Goal: Task Accomplishment & Management: Complete application form

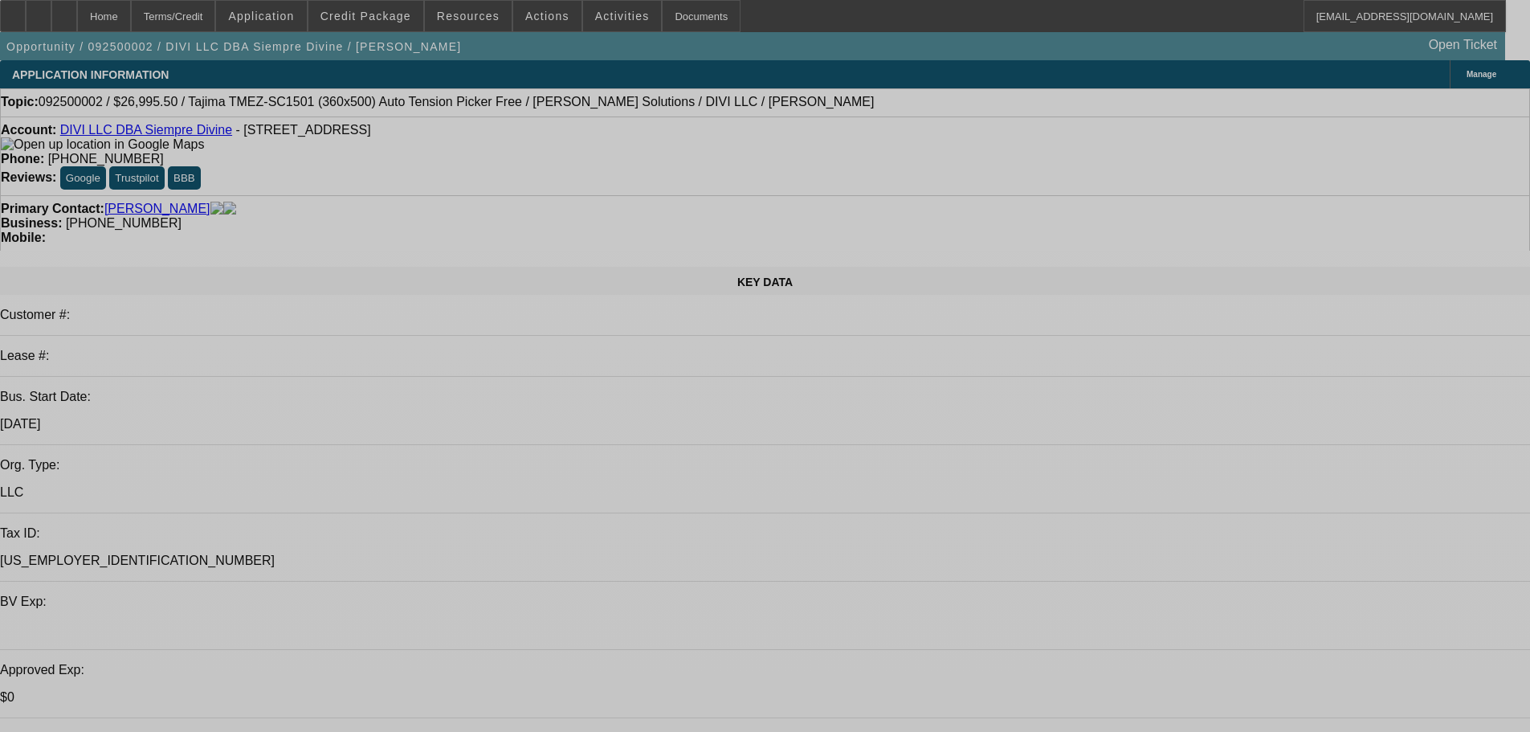
select select "0"
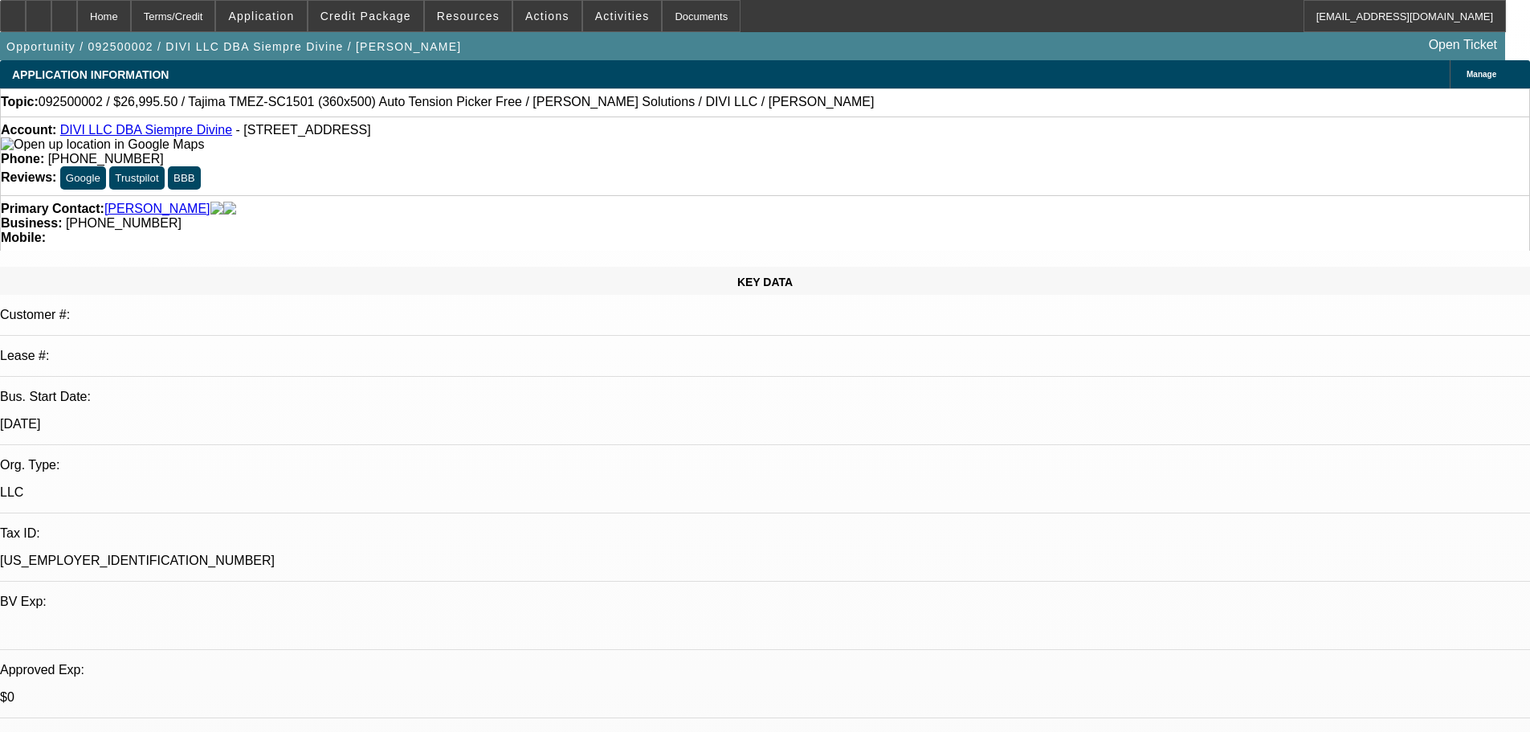
select select "2"
select select "0.1"
select select "2"
select select "4"
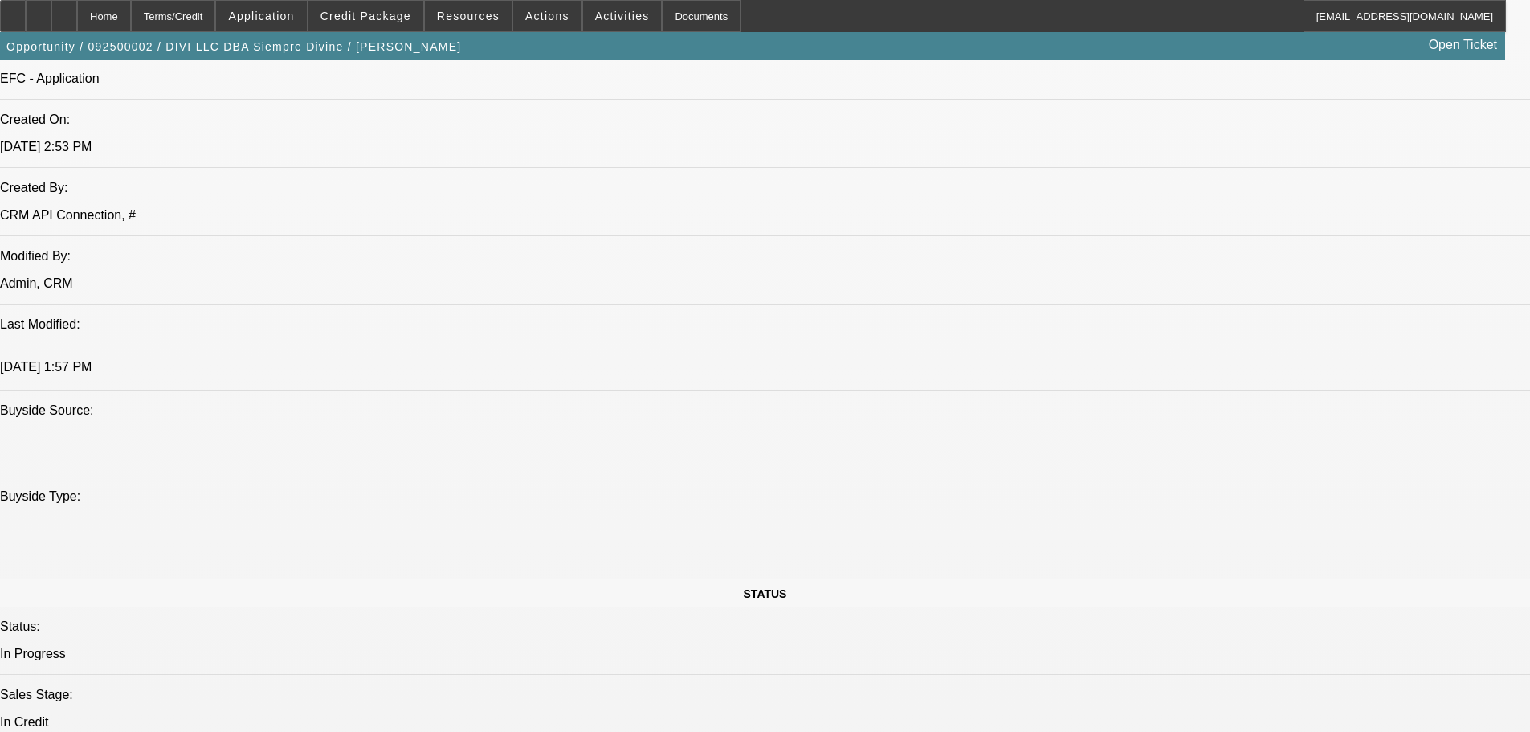
scroll to position [1687, 0]
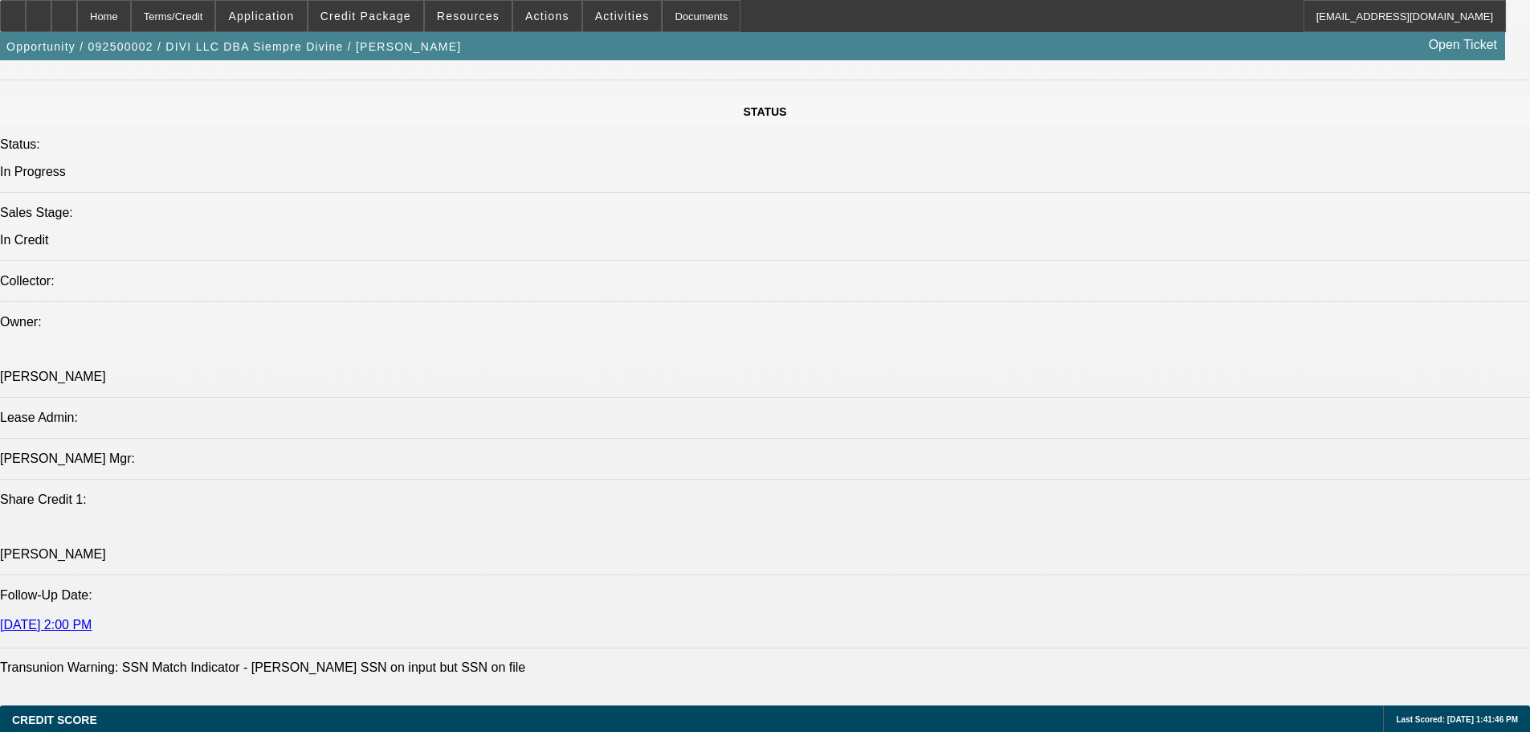
click at [362, 12] on span "Credit Package" at bounding box center [366, 16] width 91 height 13
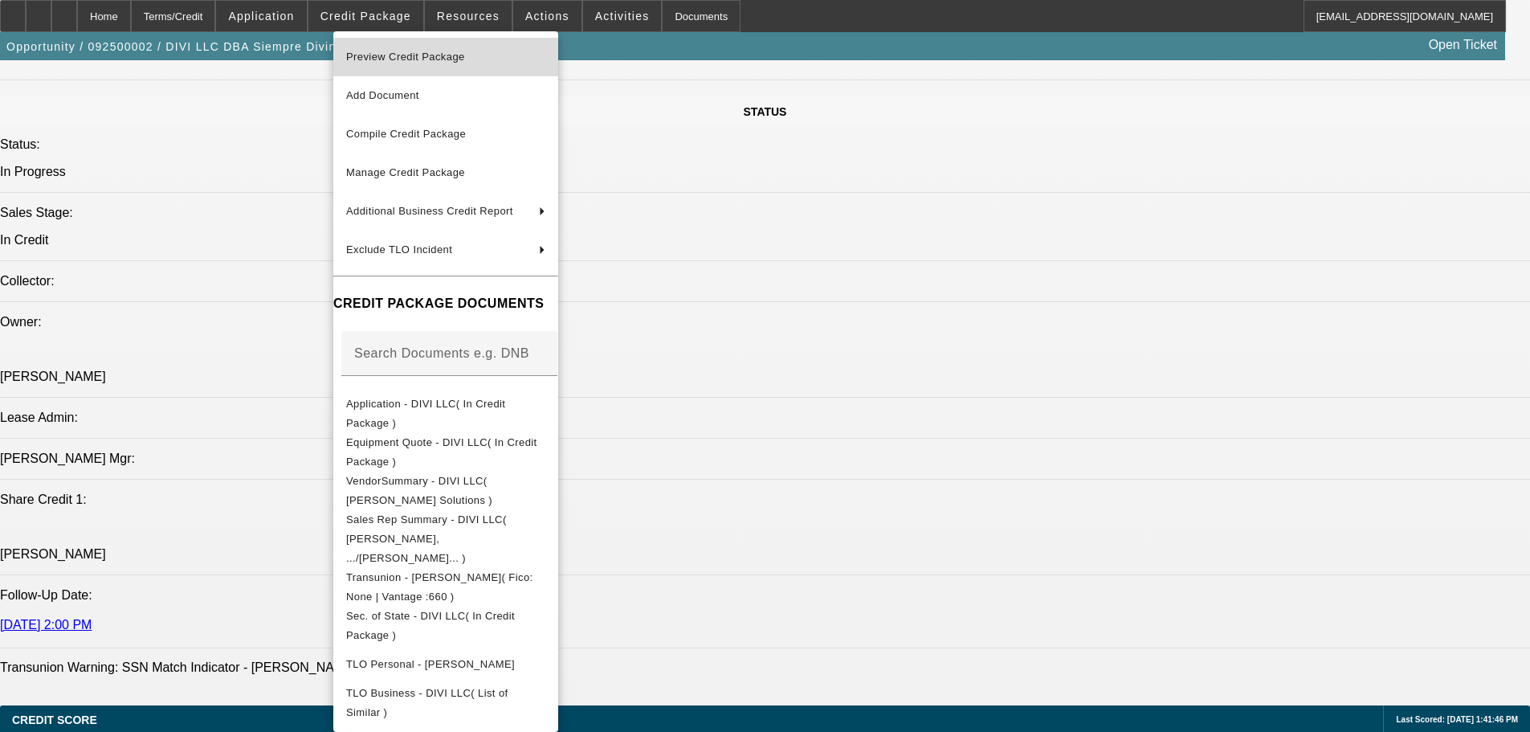
click at [384, 52] on span "Preview Credit Package" at bounding box center [405, 57] width 119 height 12
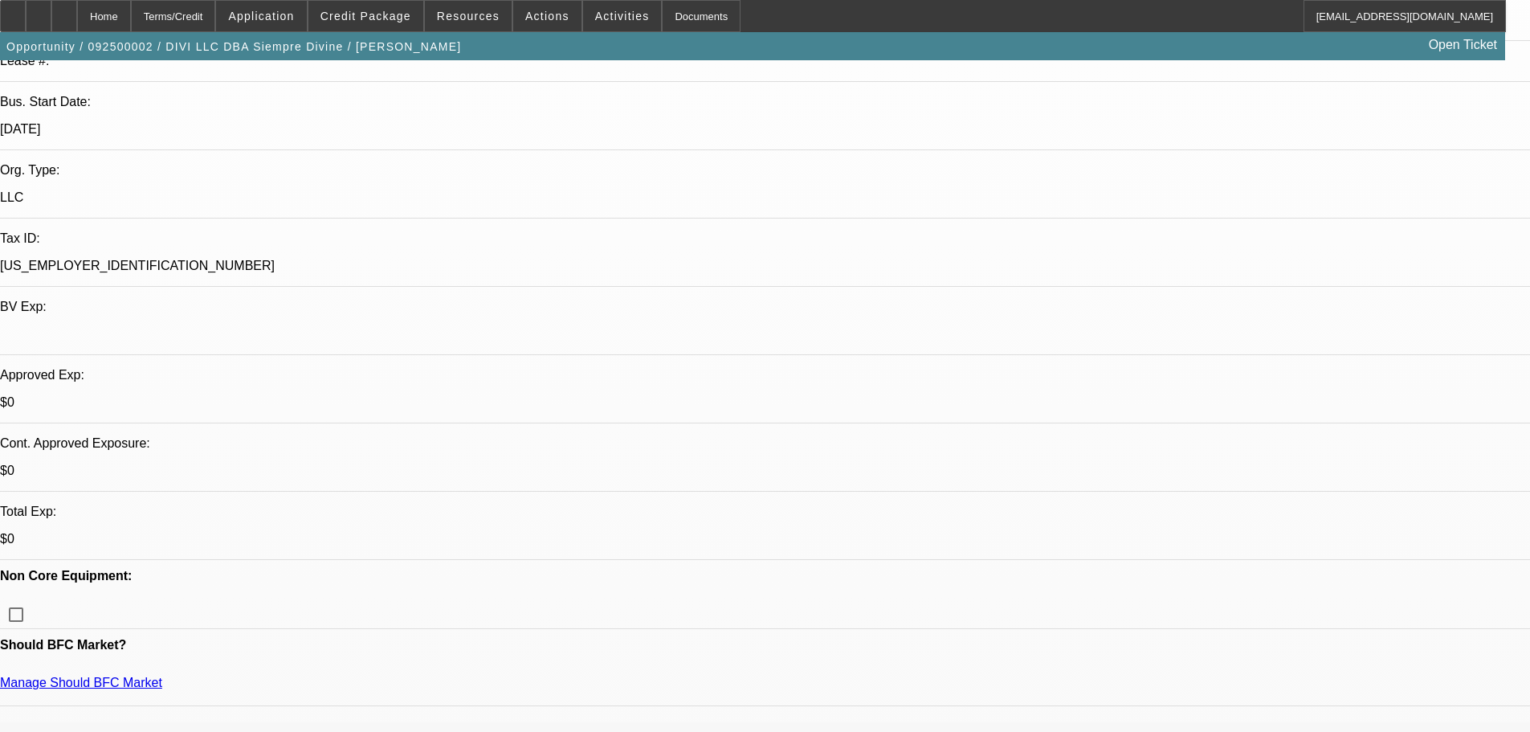
scroll to position [0, 0]
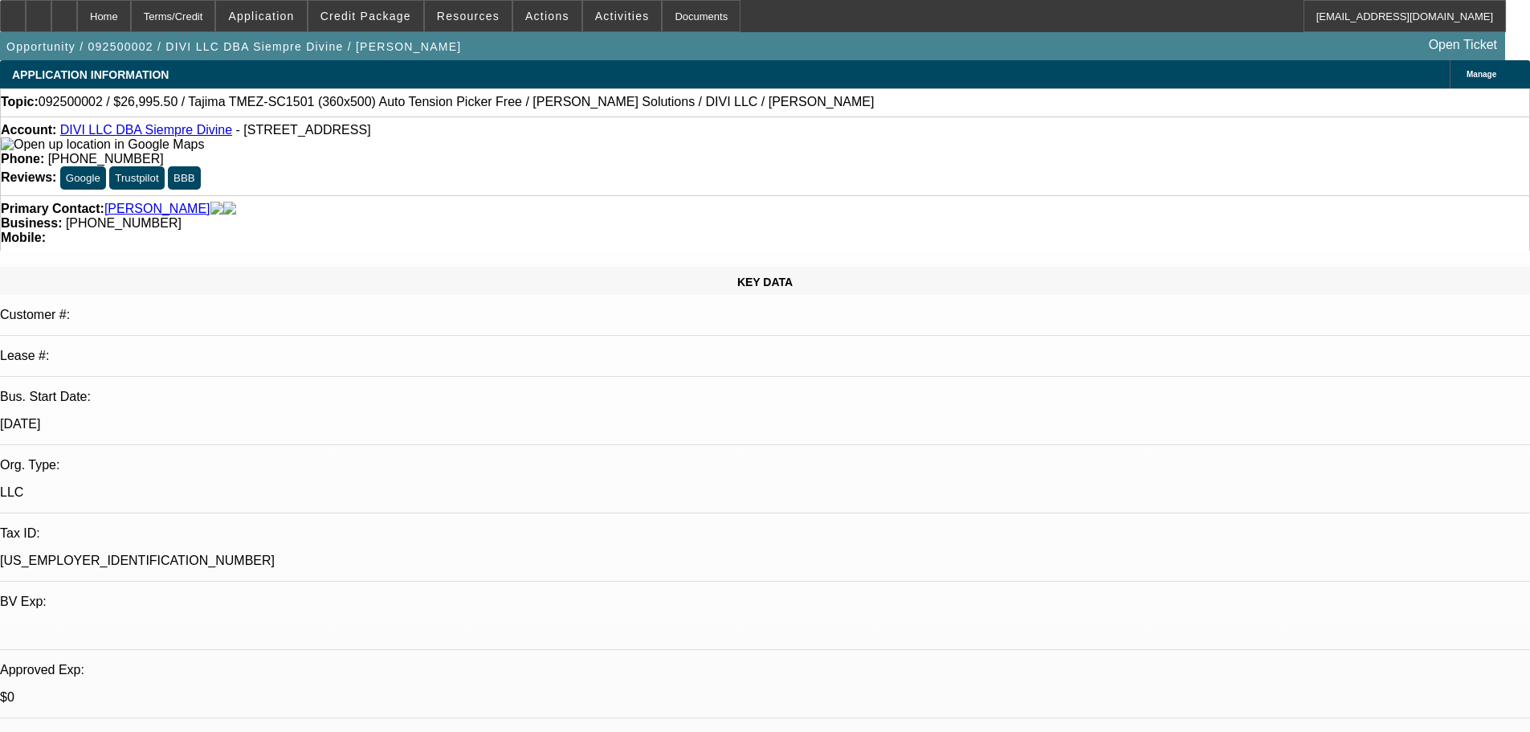
click at [37, 147] on img at bounding box center [102, 144] width 203 height 14
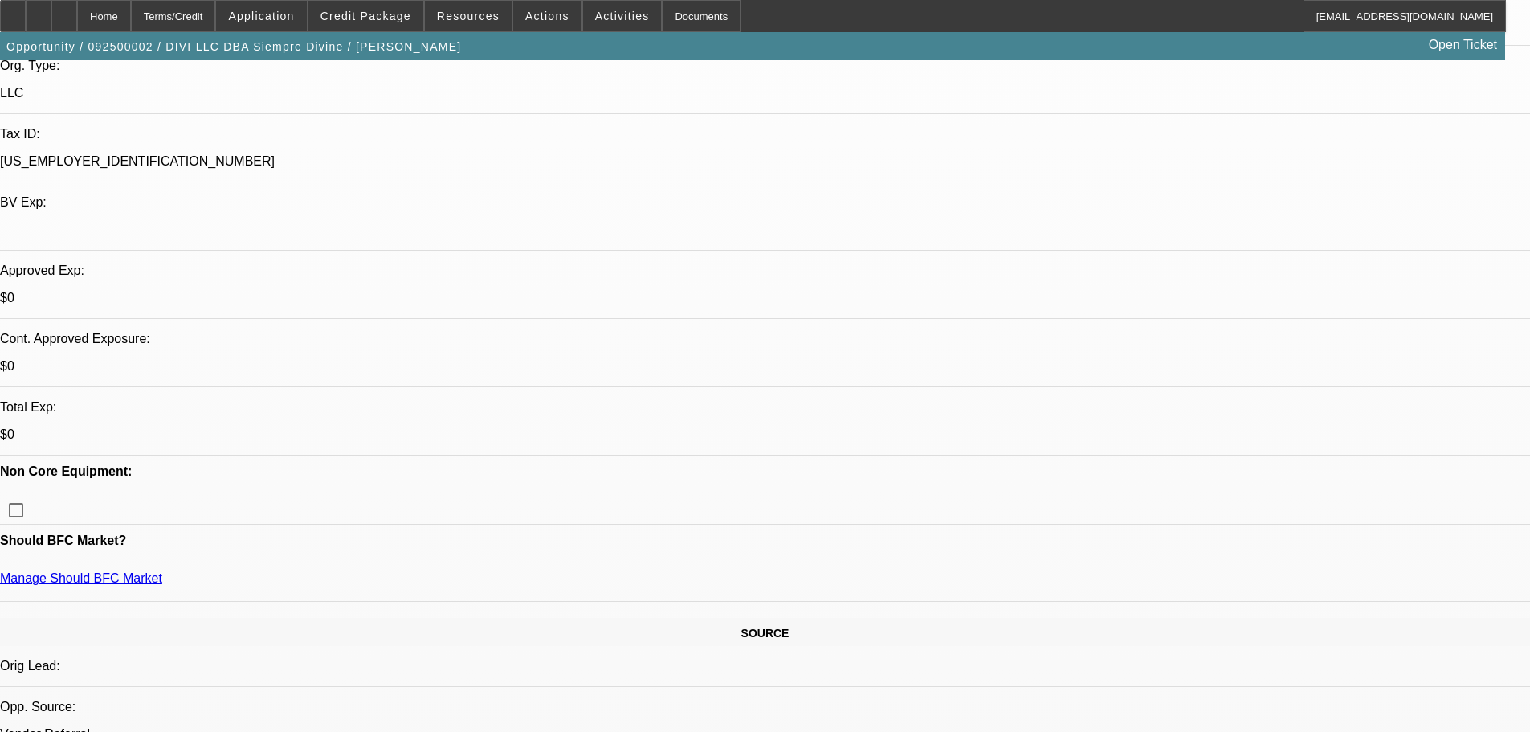
scroll to position [402, 0]
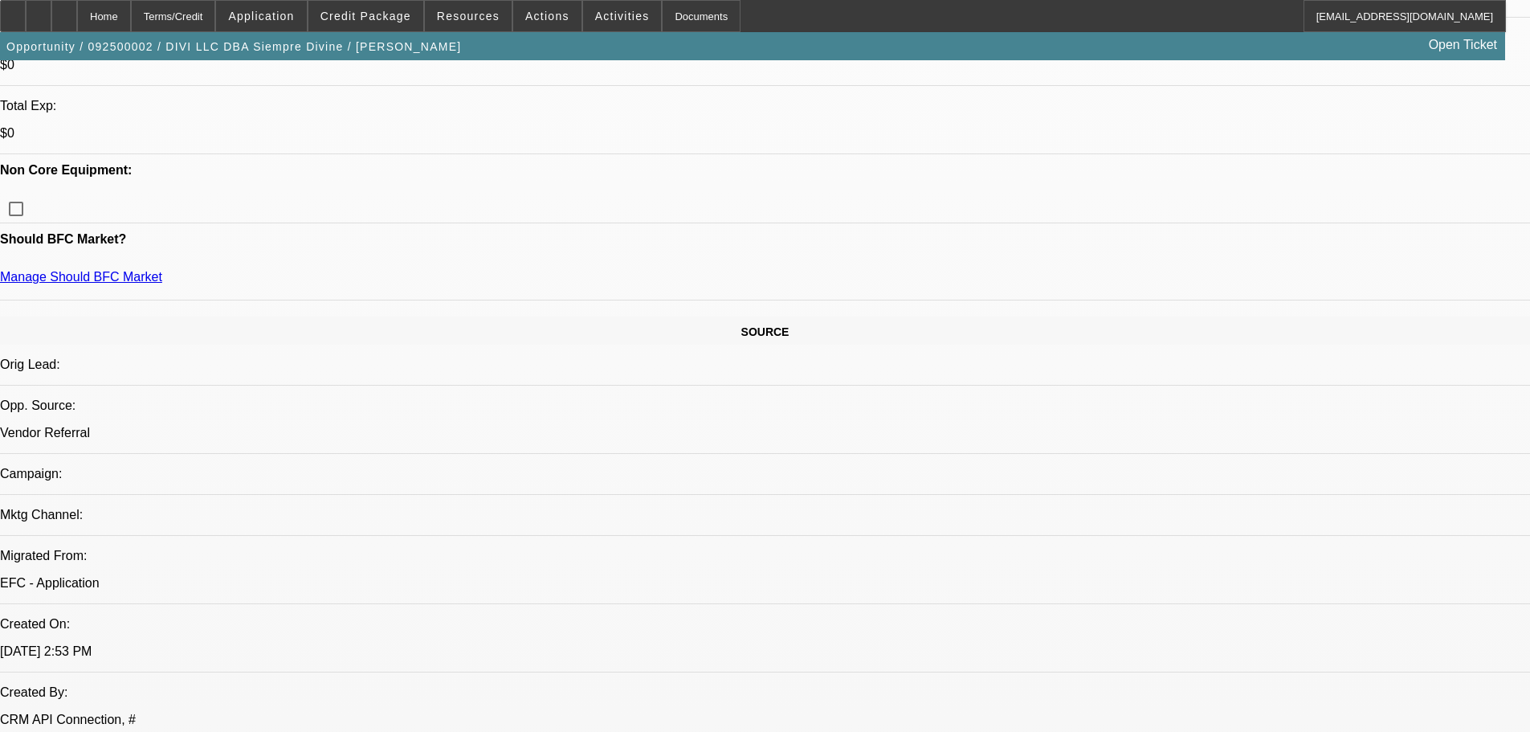
scroll to position [723, 0]
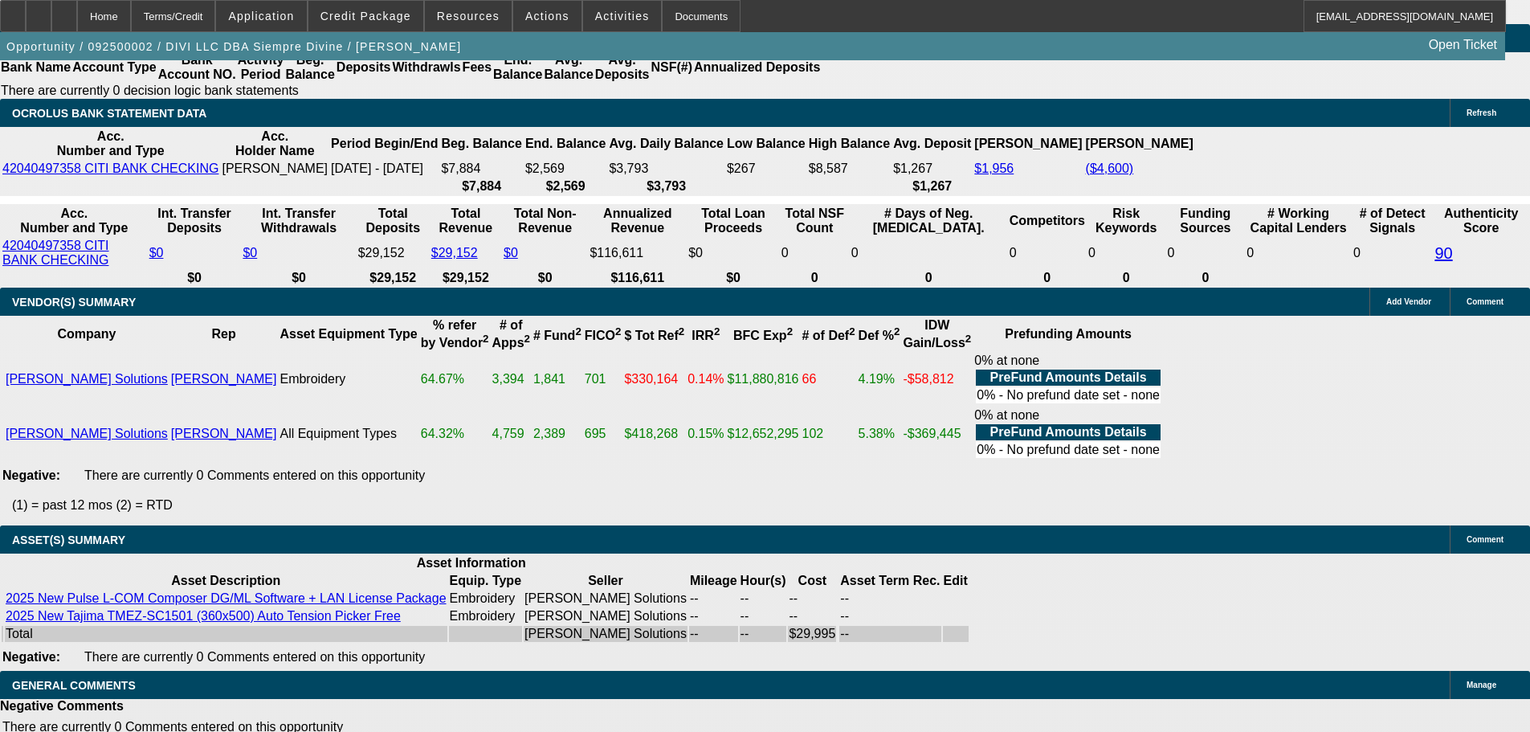
scroll to position [2892, 0]
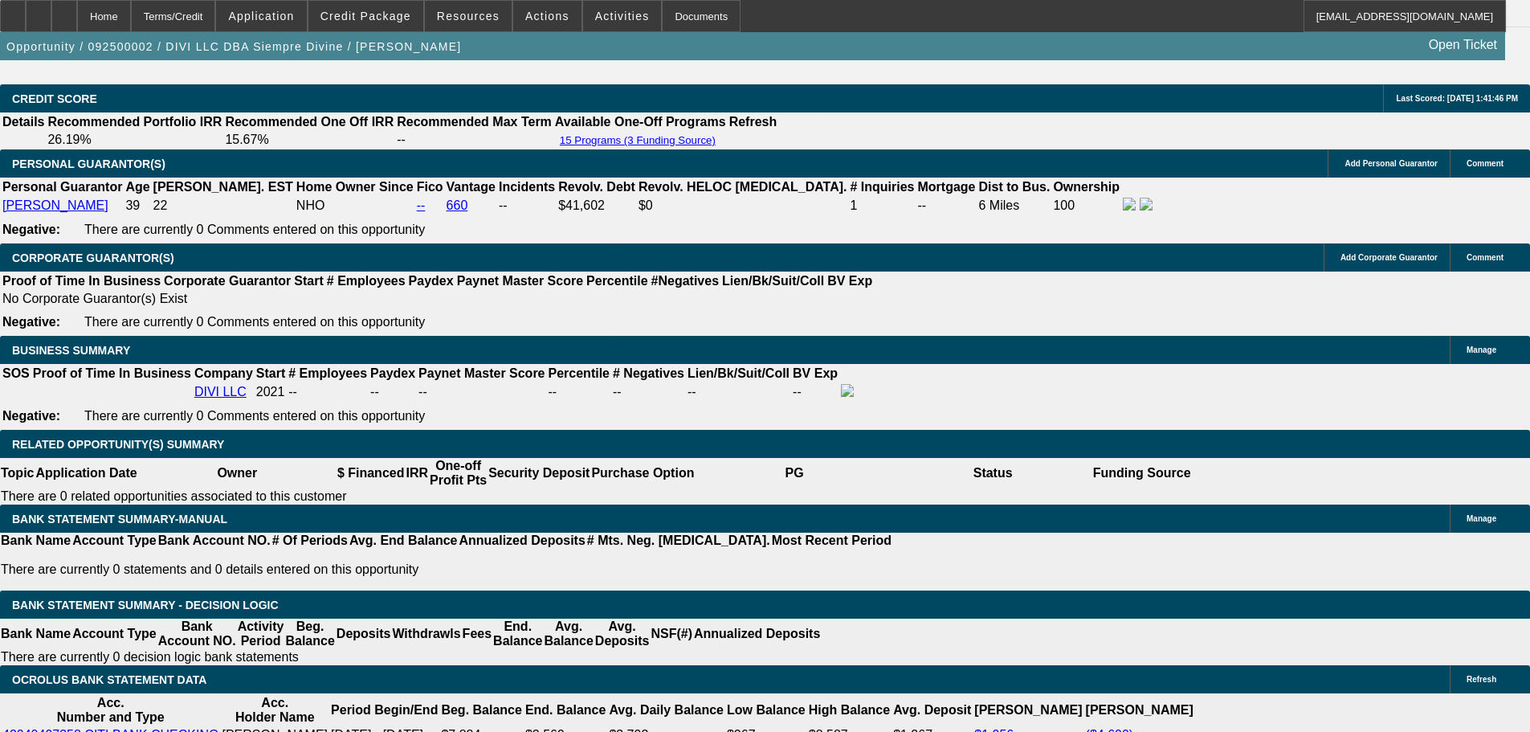
scroll to position [1687, 0]
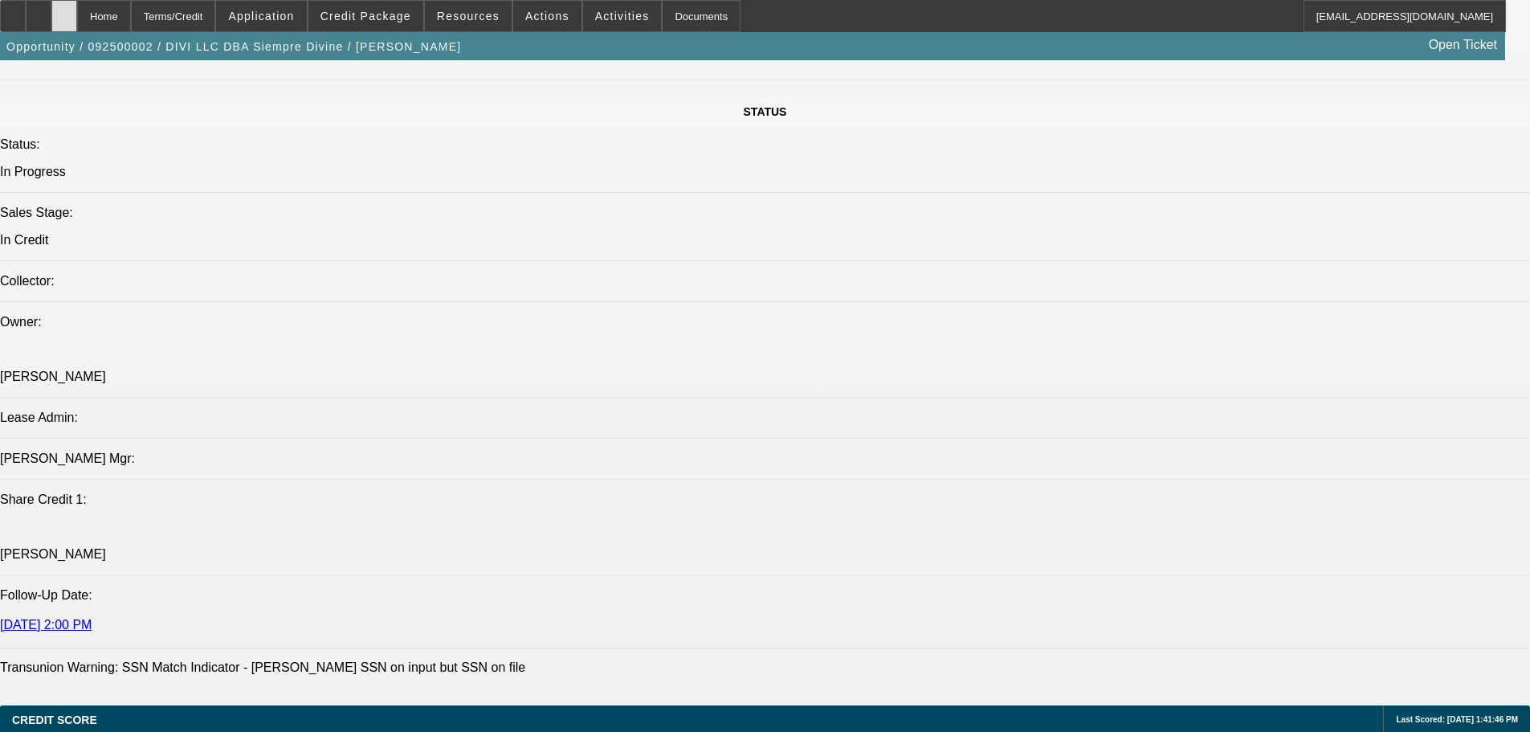
click at [64, 10] on icon at bounding box center [64, 10] width 0 height 0
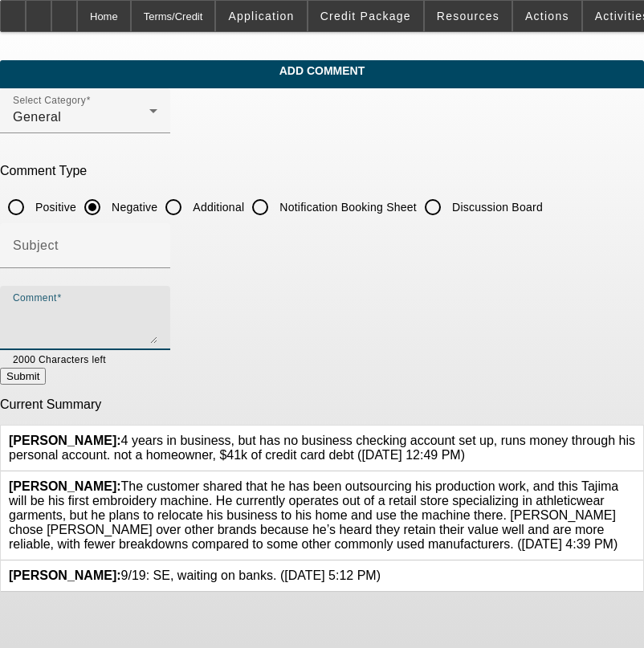
click at [157, 315] on textarea "Comment" at bounding box center [85, 324] width 145 height 39
type textarea "T"
click at [157, 308] on textarea "DOESNT SPEAK ENGLISH SO ASSUME PROBALBY CANT UNDERSTAND THE TERMS OF THE CONTRA…" at bounding box center [85, 324] width 145 height 39
click at [157, 313] on textarea "DOESNT SPEAK ENGLISH SO ASSUME PROBALBY CANT UNDERSTAND THE TERMS OF THE CONTRA…" at bounding box center [85, 324] width 145 height 39
click at [157, 329] on textarea "DOESNT SPEAK ENGLISH SO ASSUME PROBALBY CANT UNDERSTAND THE TERMS OF THE CONTRA…" at bounding box center [85, 324] width 145 height 39
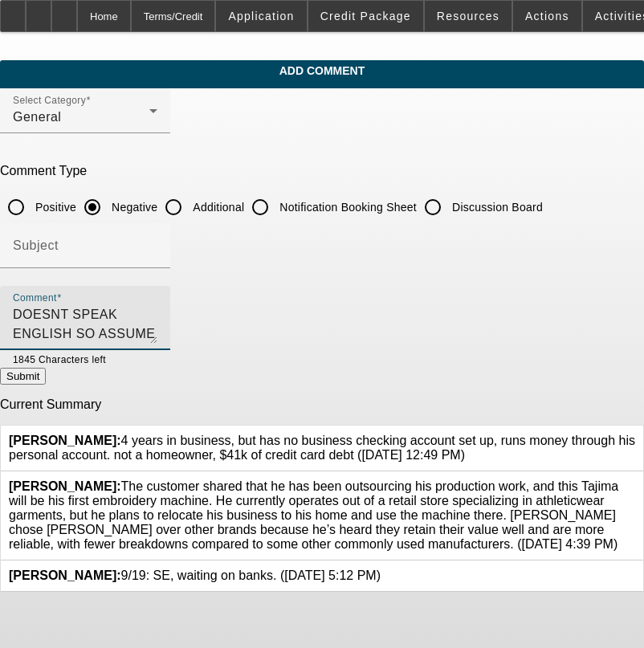
click at [157, 333] on textarea "DOESNT SPEAK ENGLISH SO ASSUME PROBALBY CANT UNDERSTAND THE TERMS OF THE CONTRA…" at bounding box center [85, 324] width 145 height 39
click at [157, 331] on textarea "DOESNT SPEAK ENGLISH SO ASSUME PROBALBY CANT UNDERSTAND THE TERMS OF THE CONTRA…" at bounding box center [85, 324] width 145 height 39
click at [157, 334] on textarea "DOESNT SPEAK ENGLISH SO ASSUME PROBALBY CANT UNDERSTAND THE TERMS OF THE CONTRA…" at bounding box center [85, 324] width 145 height 39
click at [120, 329] on textarea "DOESNT SPEAK ENGLISH SO ASSUME PROBALBY CANT UNDERSTAND THE TERMS OF THE CONTRA…" at bounding box center [85, 324] width 145 height 39
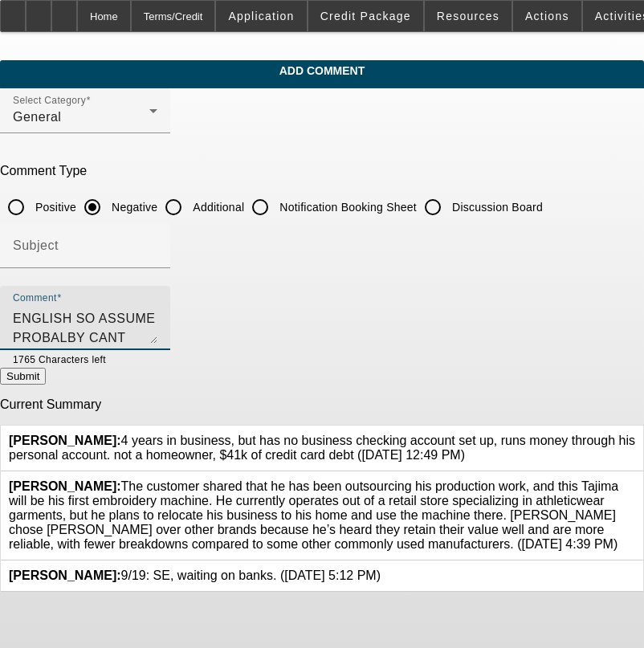
click at [157, 333] on textarea "DOESNT SPEAK ENGLISH SO ASSUME PROBALBY CANT UNDERSTAND THE TERMS OF THE CONTRA…" at bounding box center [85, 324] width 145 height 39
type textarea "DOESNT SPEAK ENGLISH SO ASSUME PROBALBY CANT UNDERSTAND THE TERMS OF THE CONTRA…"
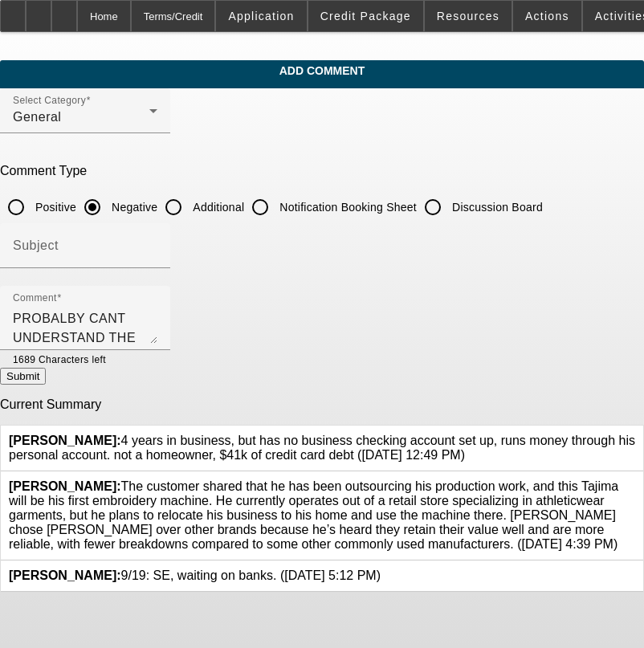
click at [46, 373] on button "Submit" at bounding box center [23, 376] width 46 height 17
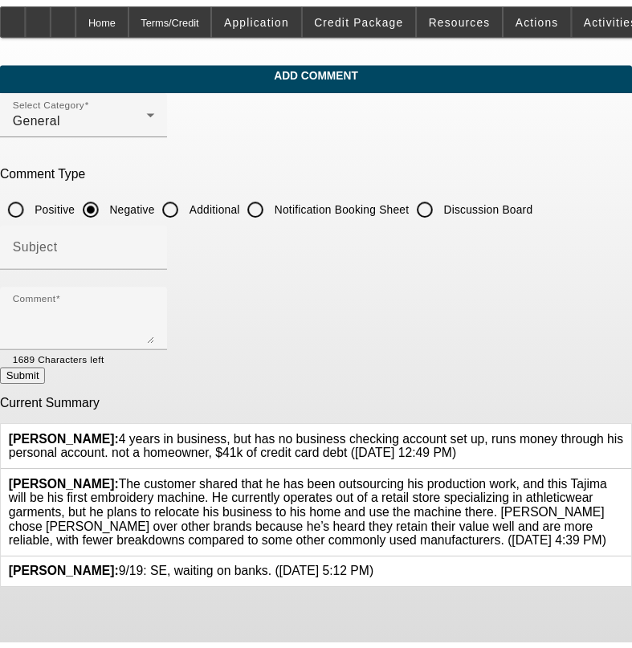
scroll to position [0, 0]
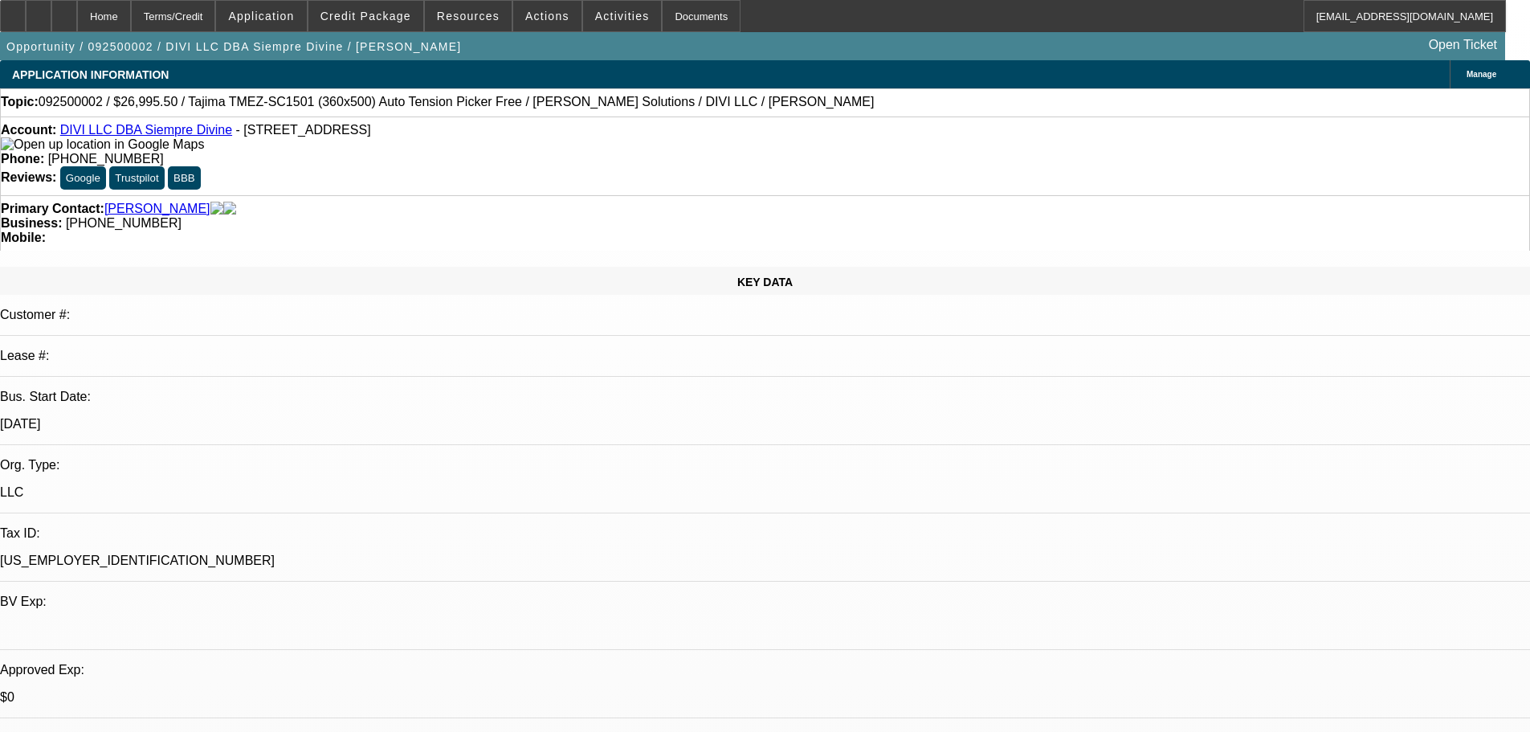
select select "0"
select select "2"
select select "0.1"
select select "4"
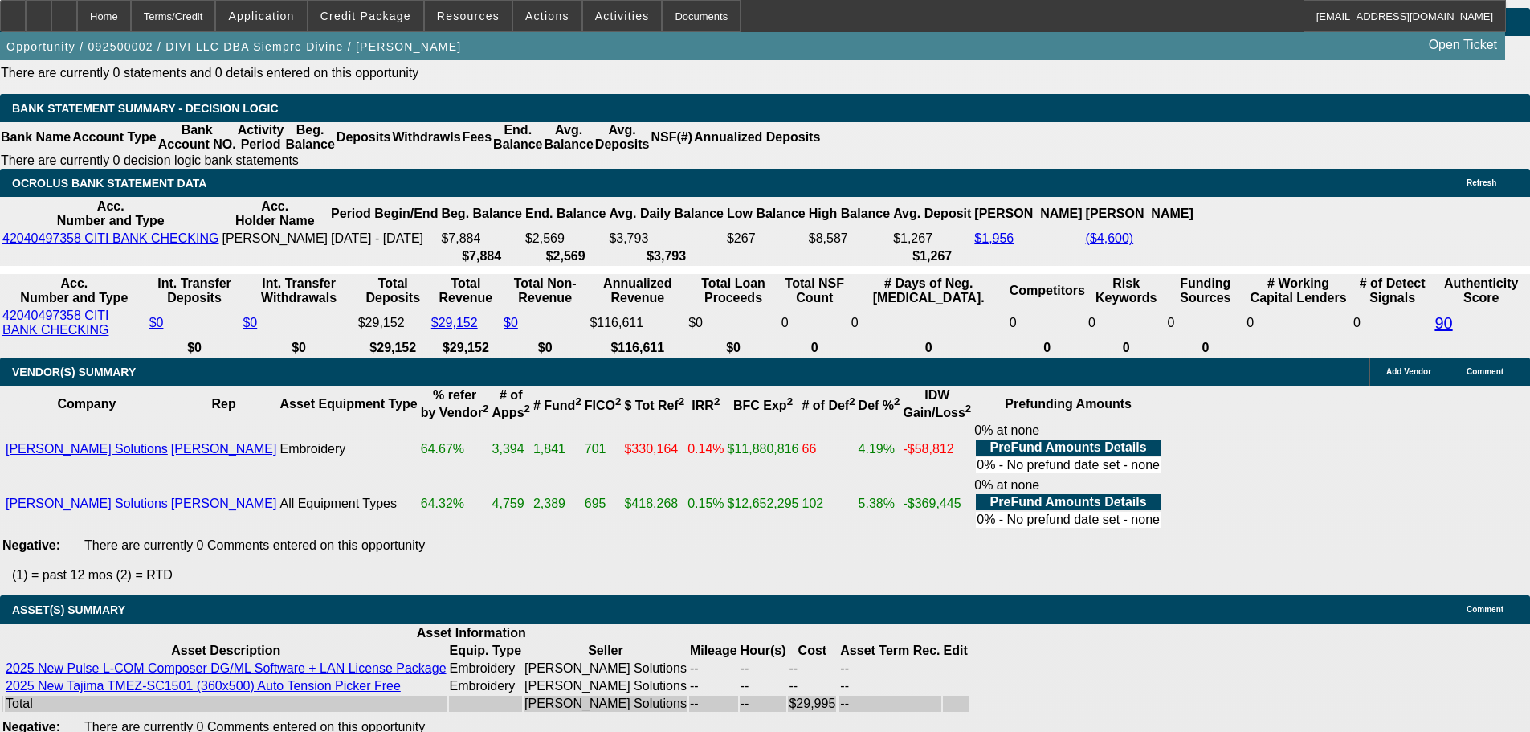
scroll to position [2966, 0]
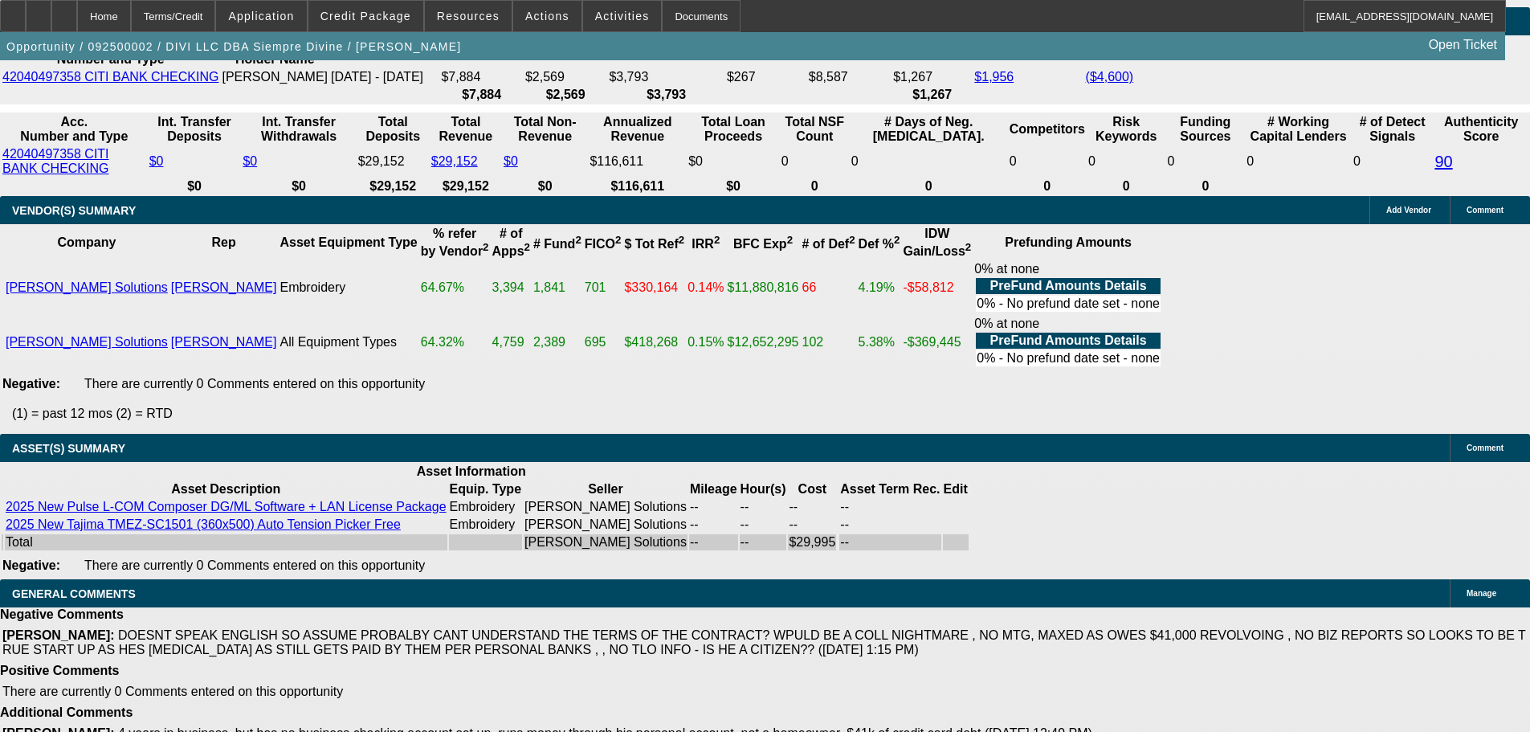
select select "4"
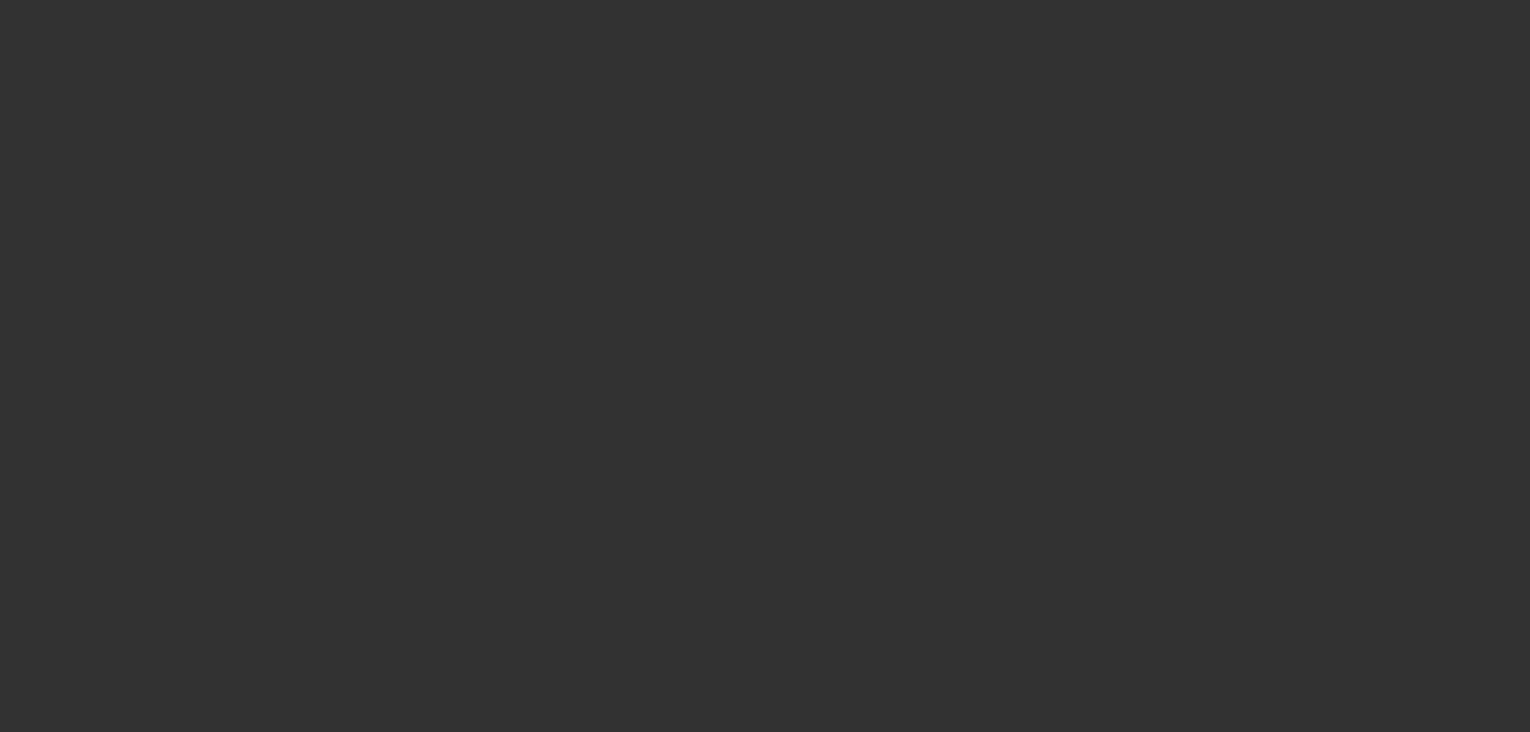
scroll to position [0, 0]
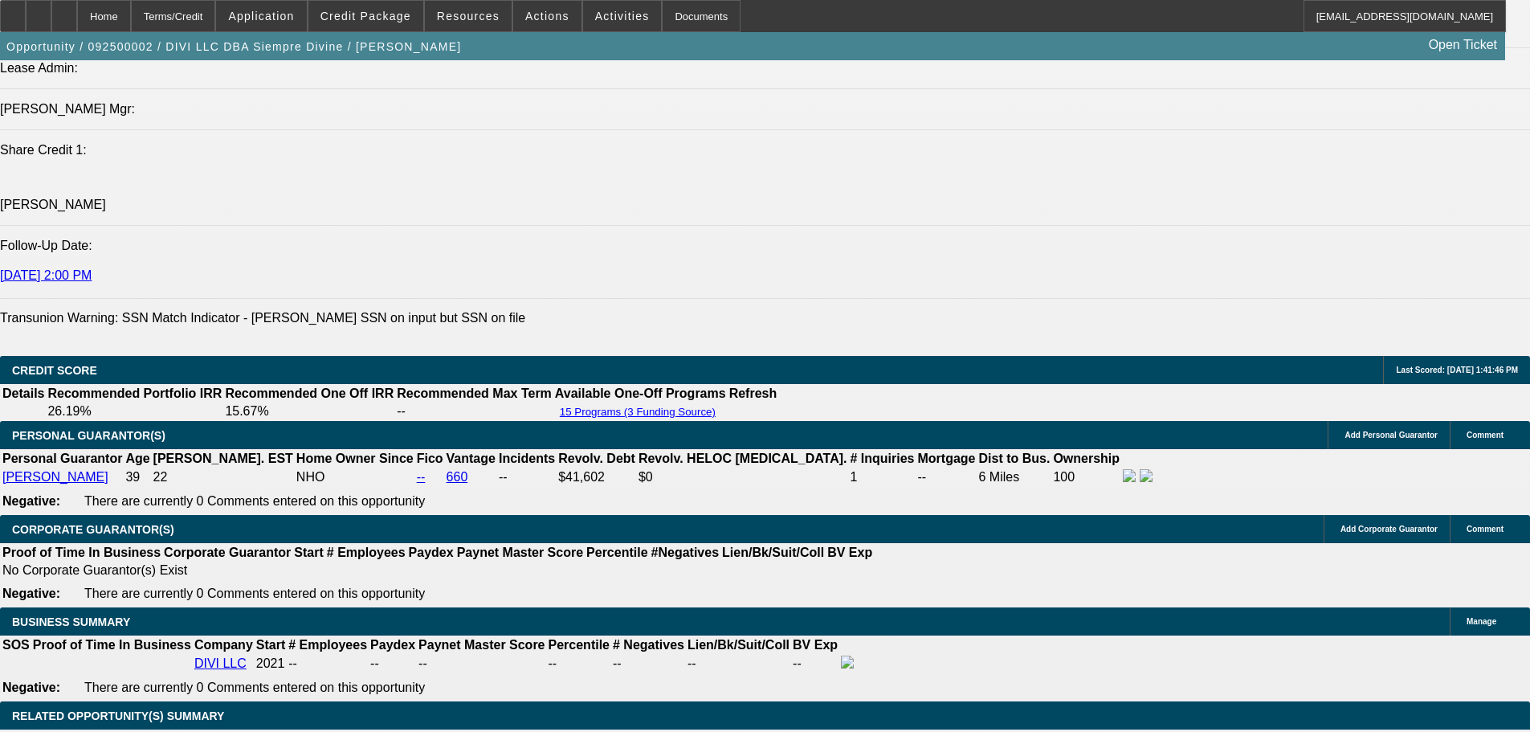
scroll to position [2008, 0]
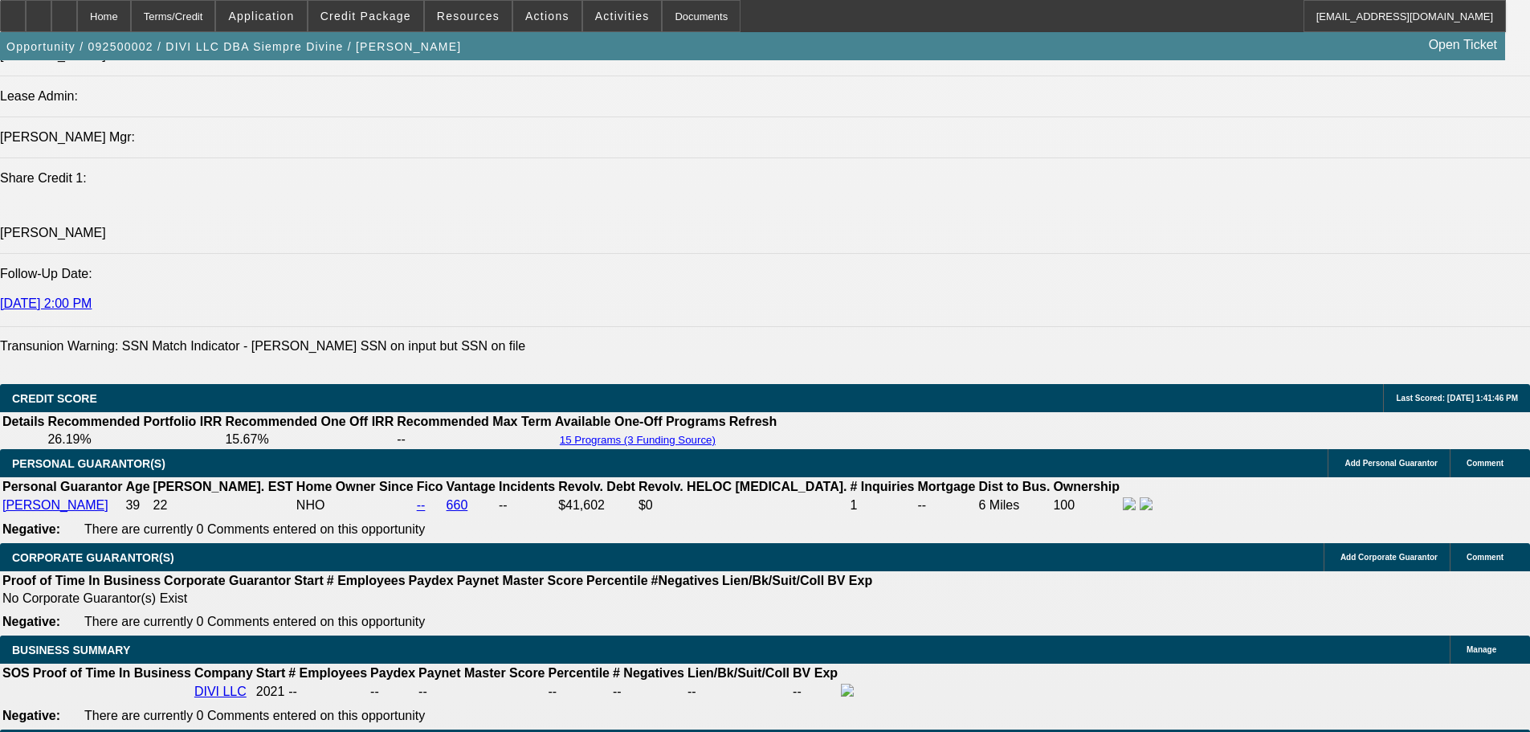
type textarea "LOOKS TO BE START UP COMPANY AS NOTHING BACKS UP THAT HES EVEN IN BUSINESS , HE…"
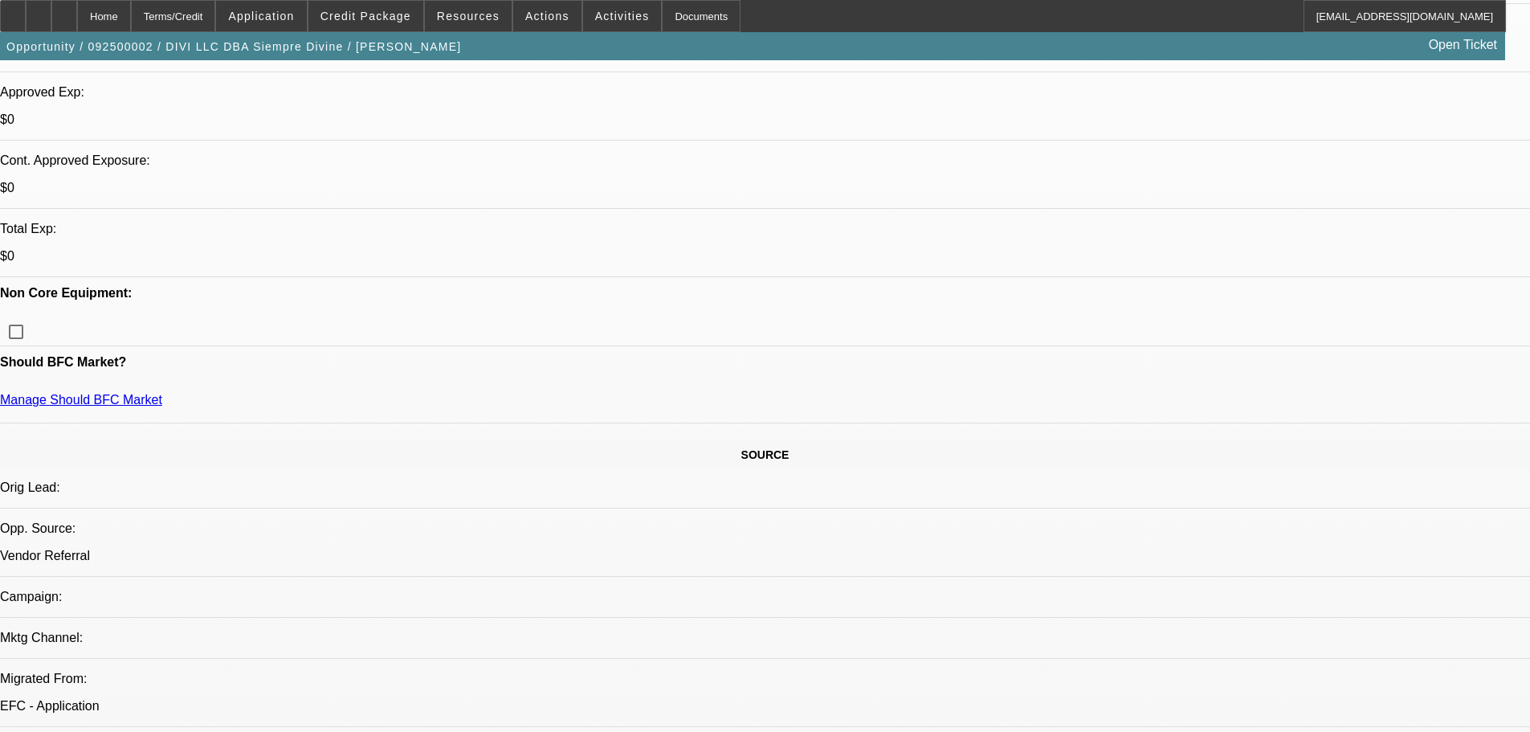
scroll to position [0, 0]
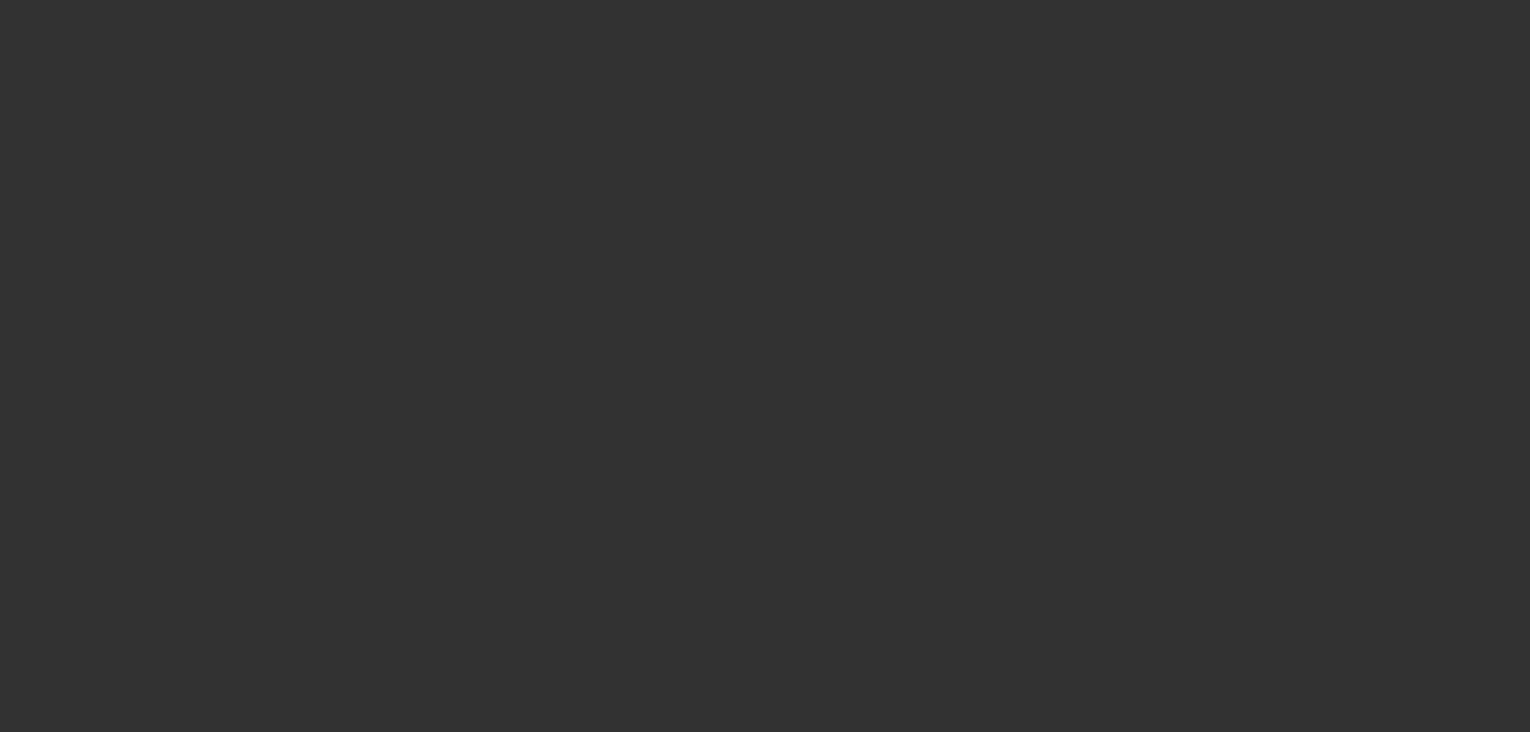
select select "0"
select select "2"
select select "0.1"
select select "4"
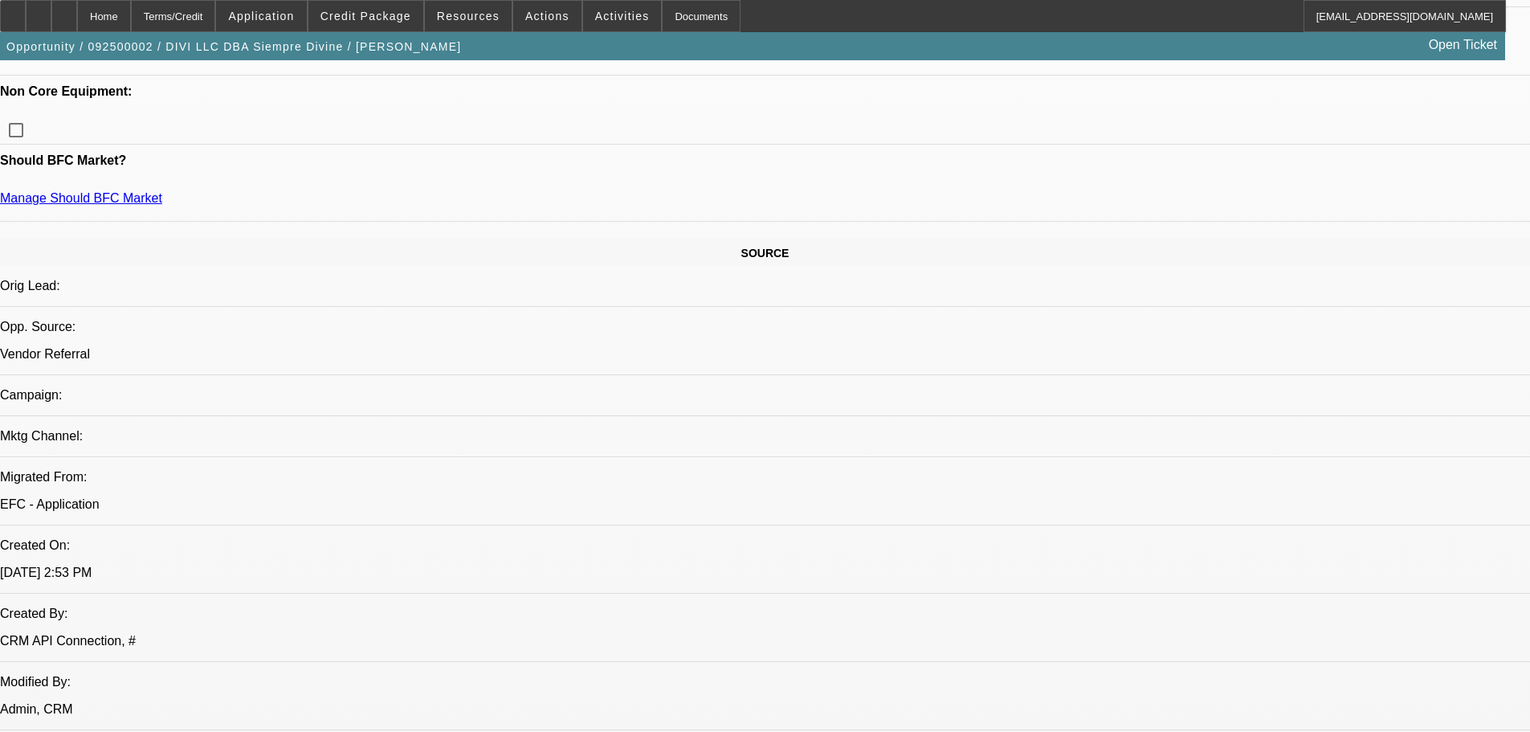
scroll to position [723, 0]
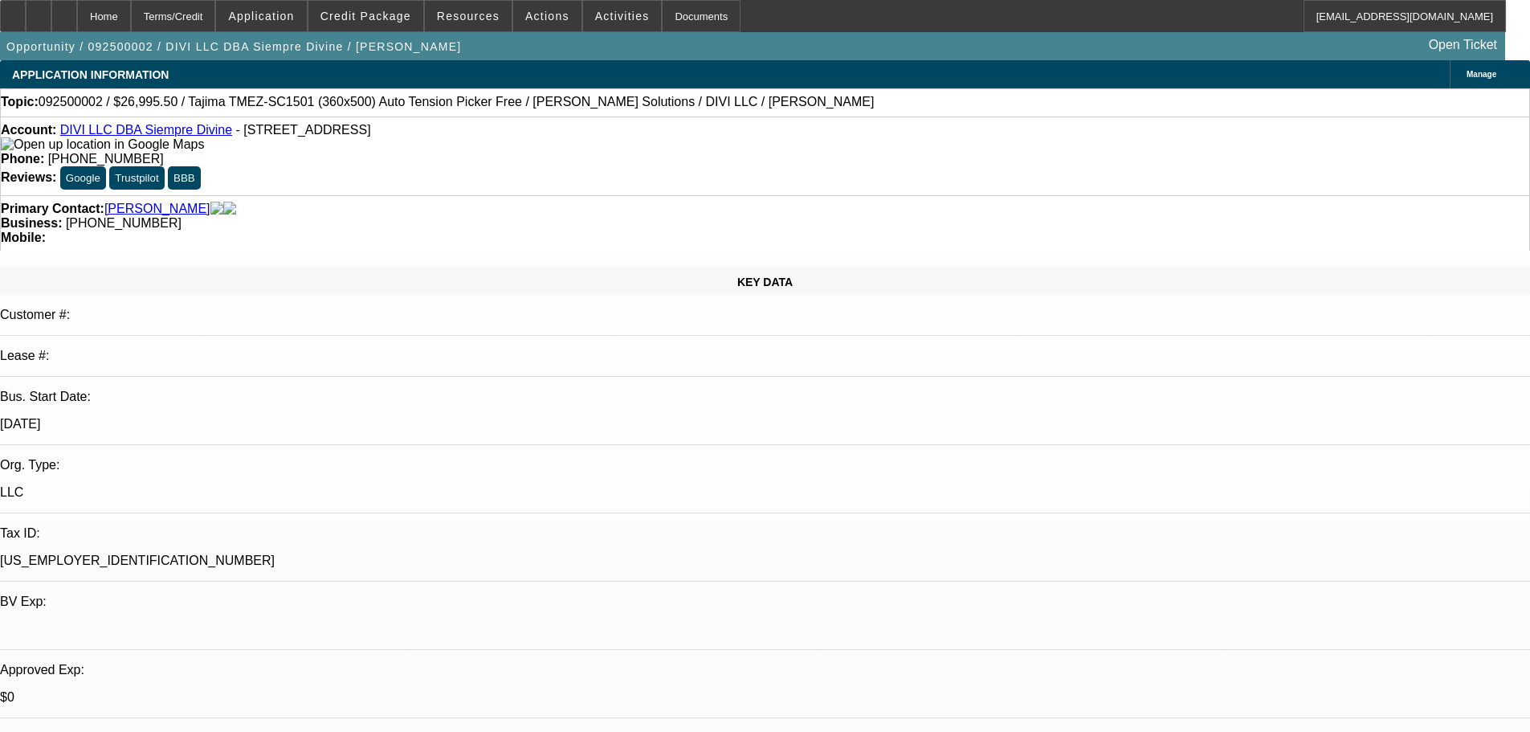
scroll to position [562, 0]
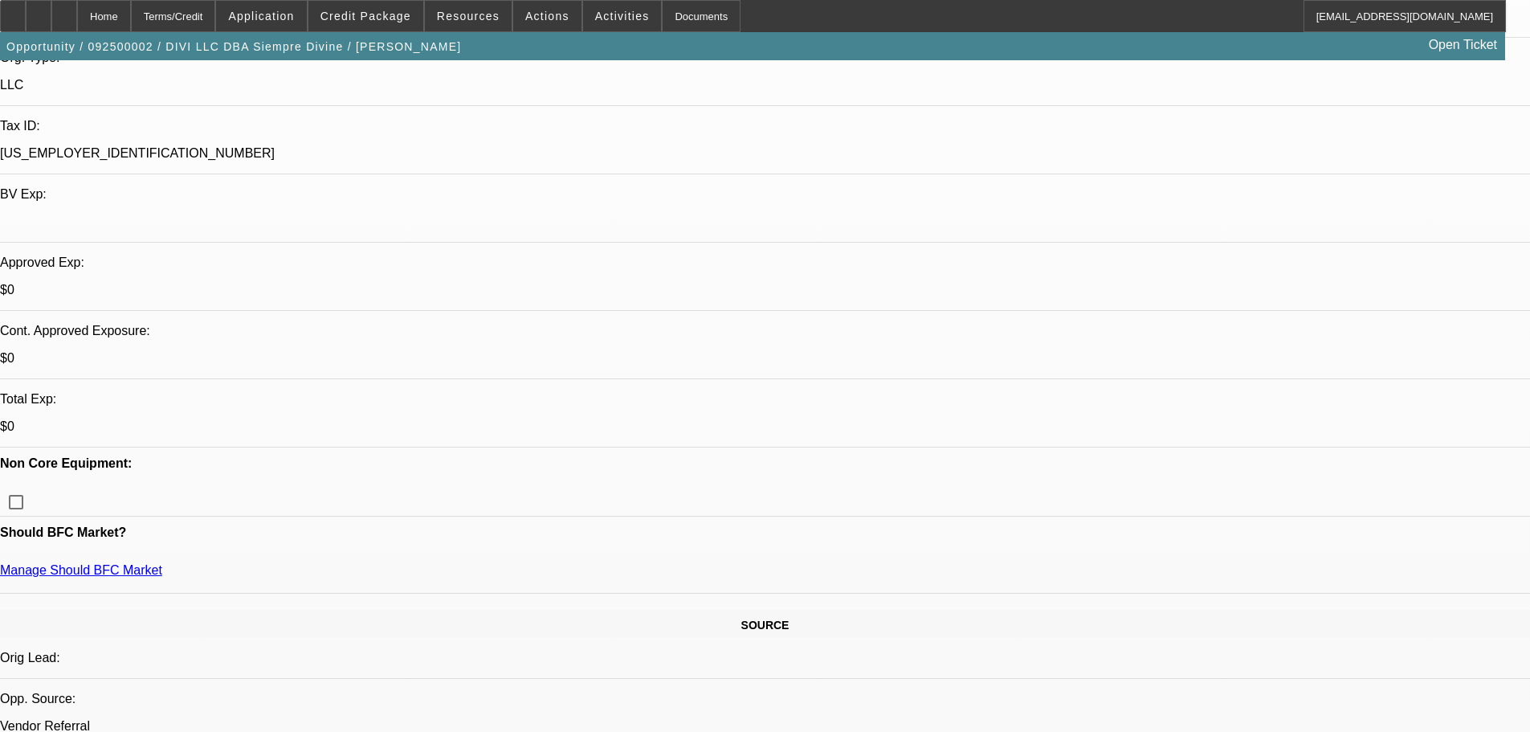
scroll to position [0, 0]
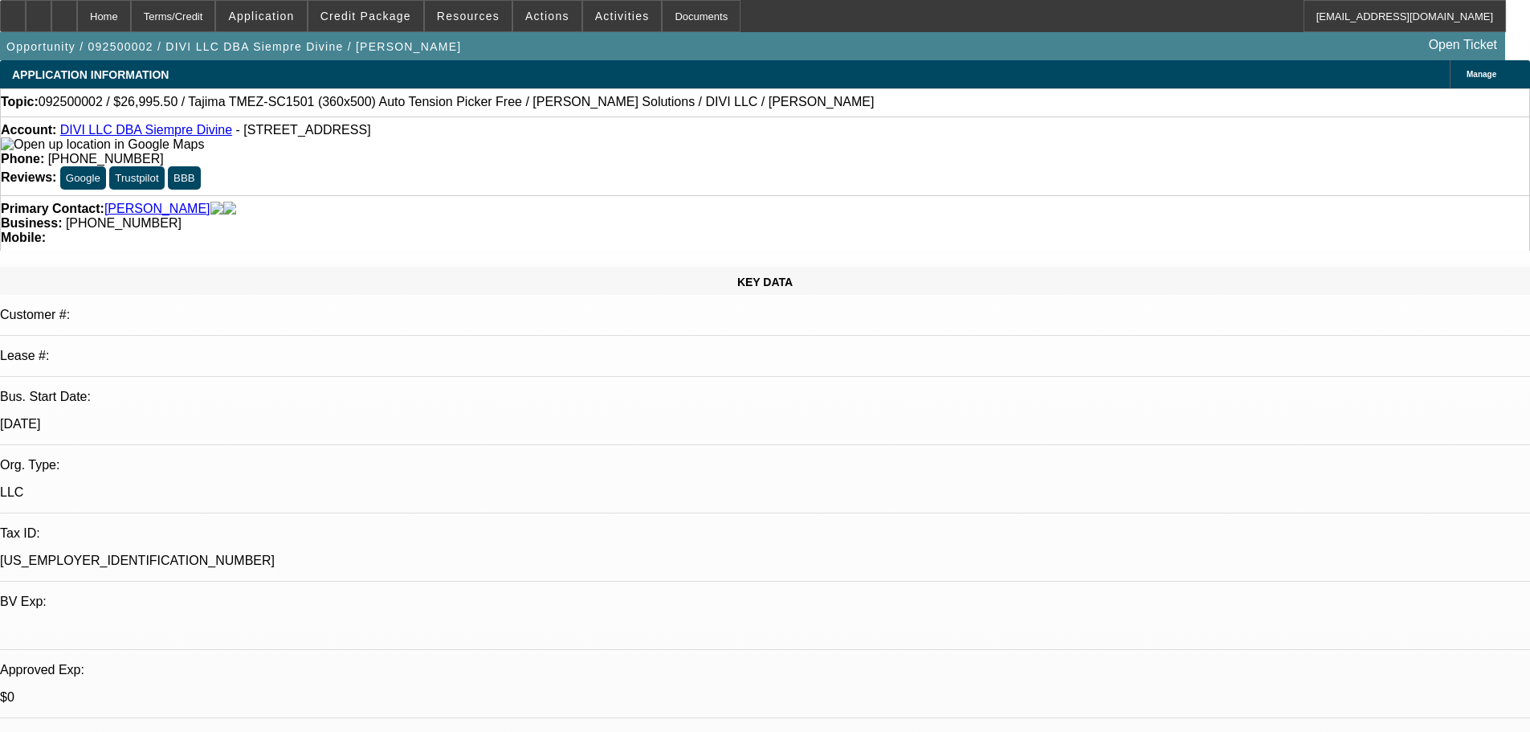
click at [39, 149] on img at bounding box center [102, 144] width 203 height 14
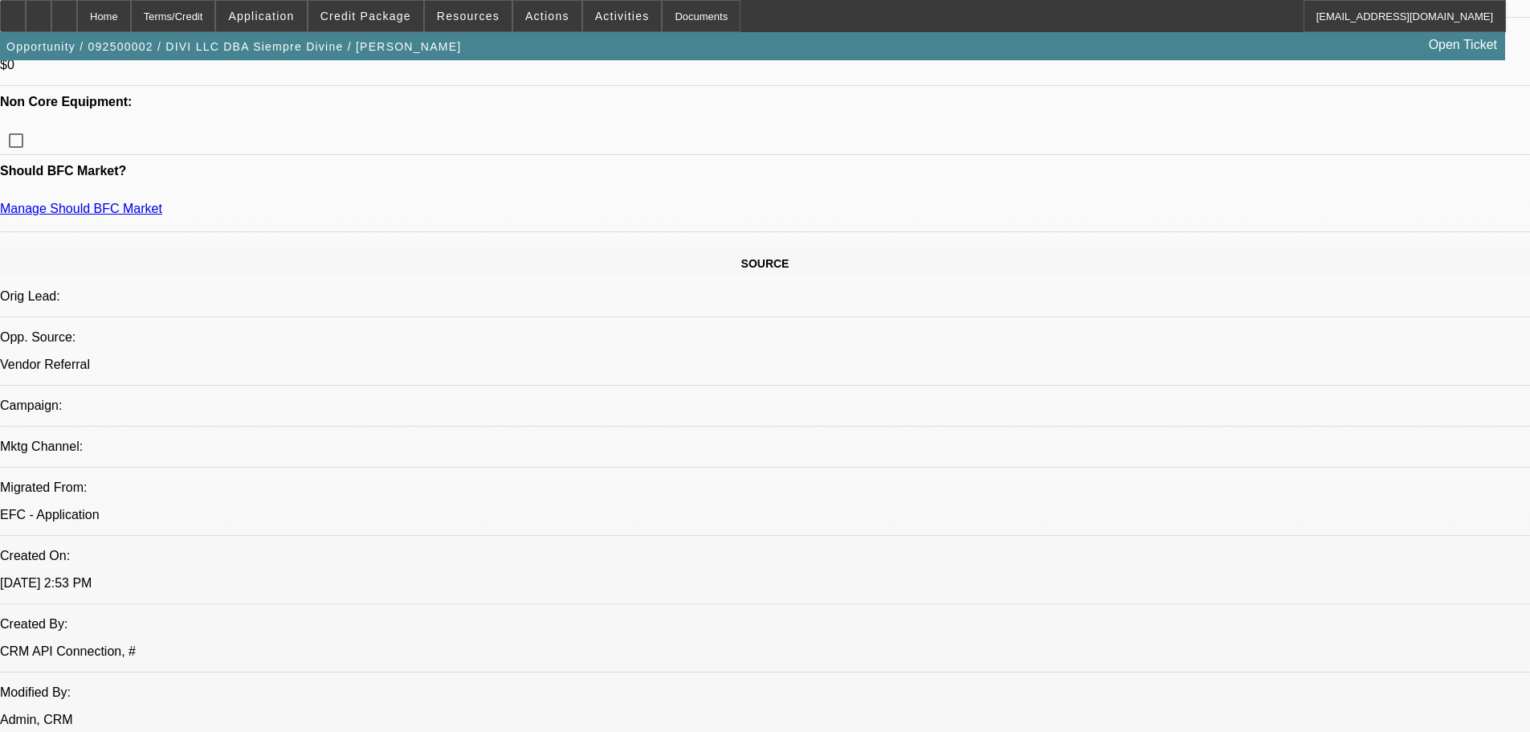
scroll to position [803, 0]
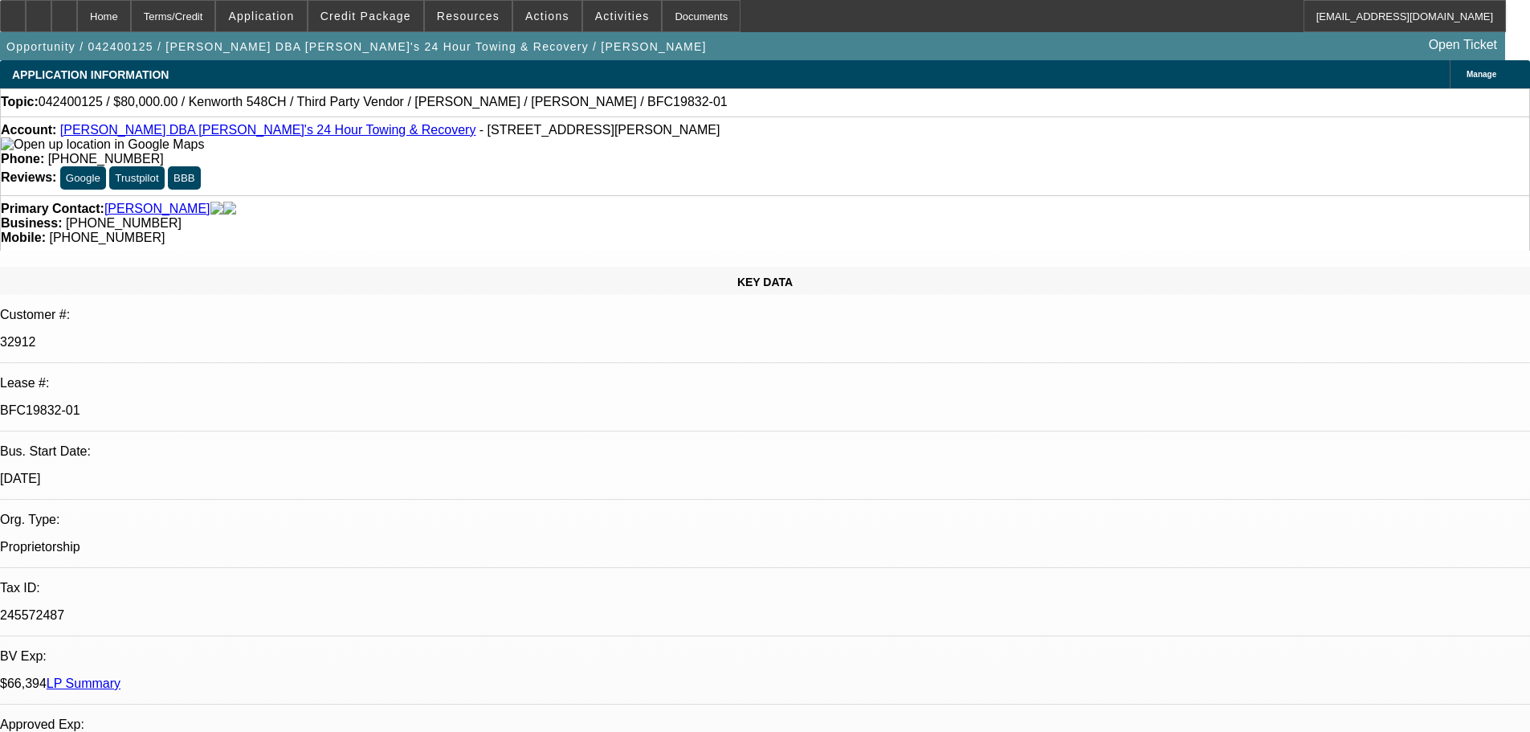
select select "0"
select select "2"
select select "0"
select select "2"
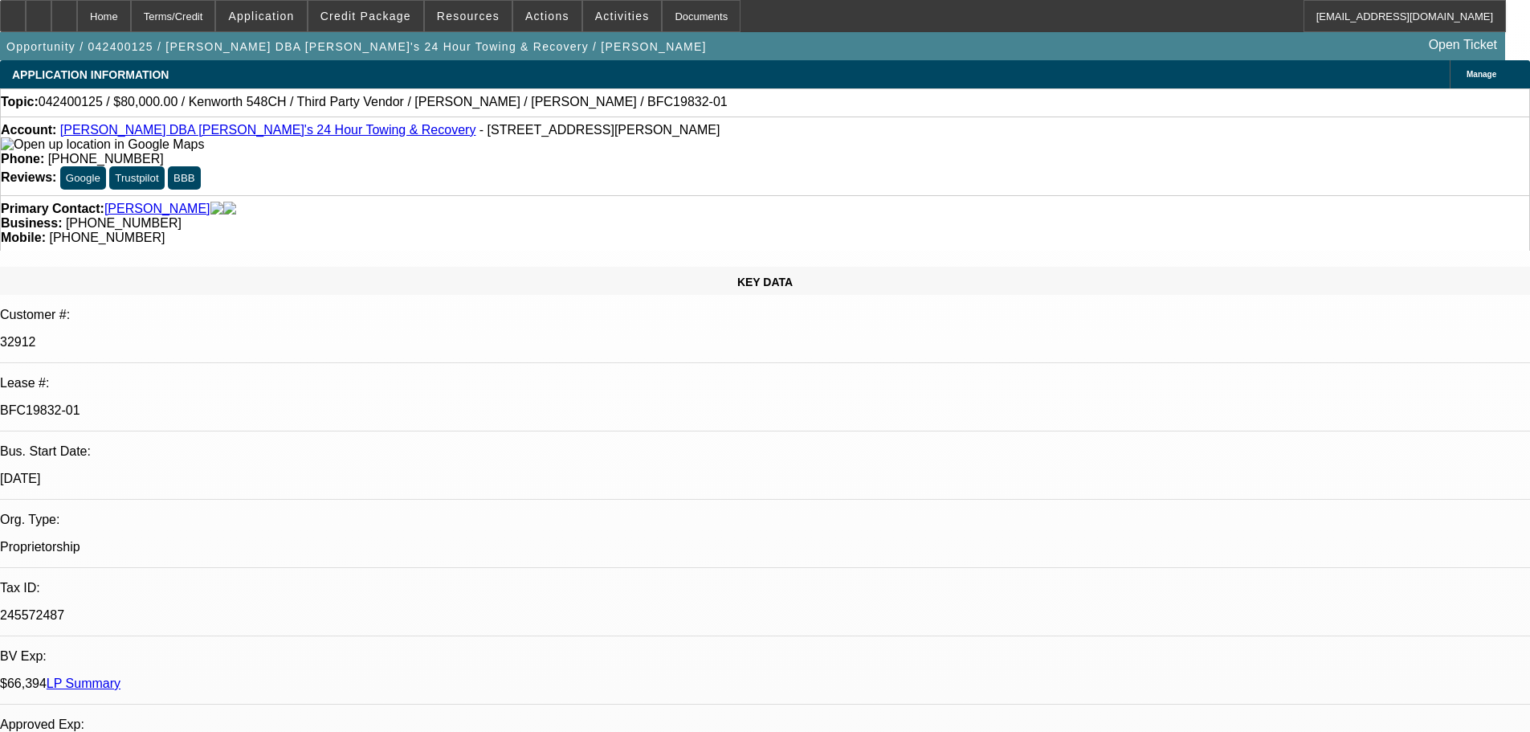
select select "0"
select select "2"
select select "0"
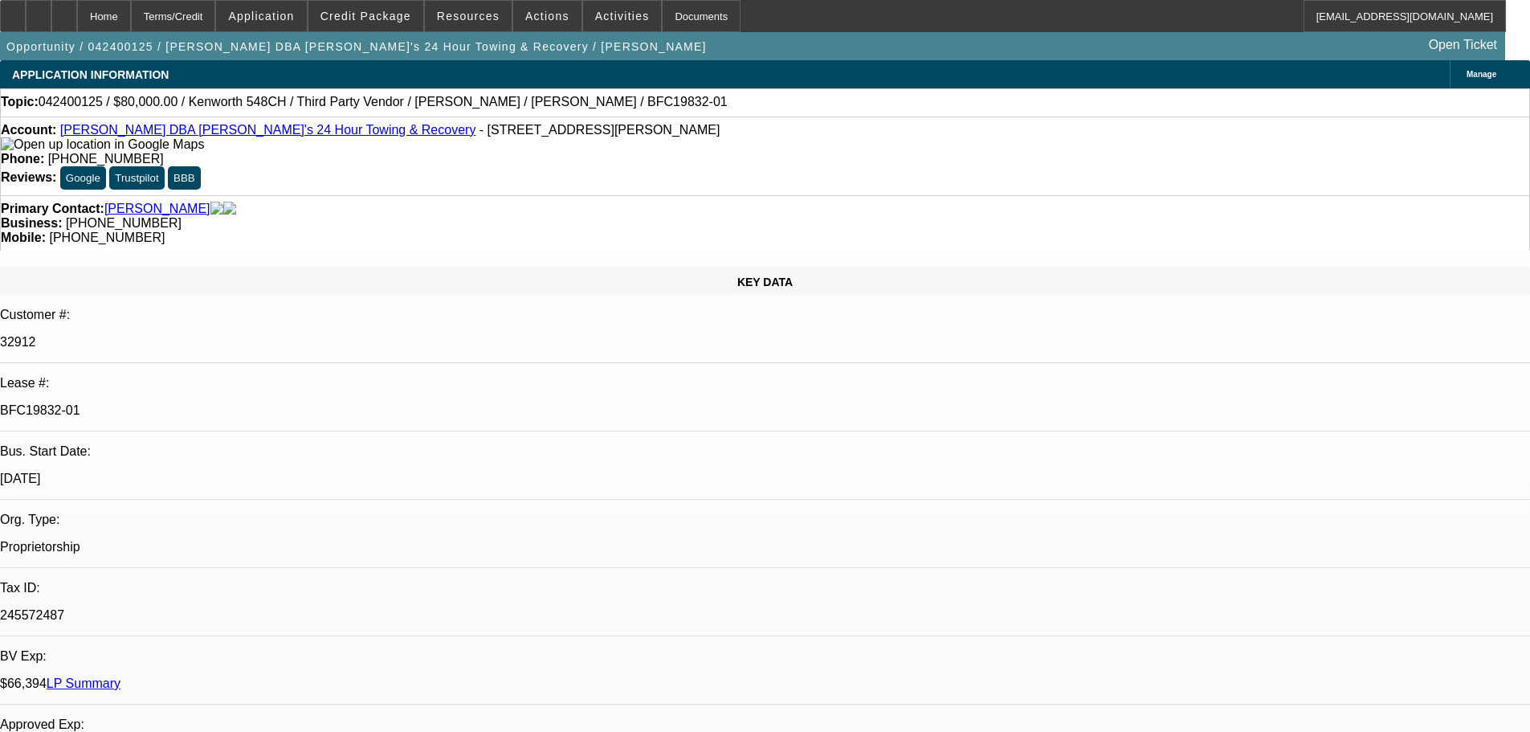
select select "2"
select select "0"
select select "1"
select select "2"
select select "6"
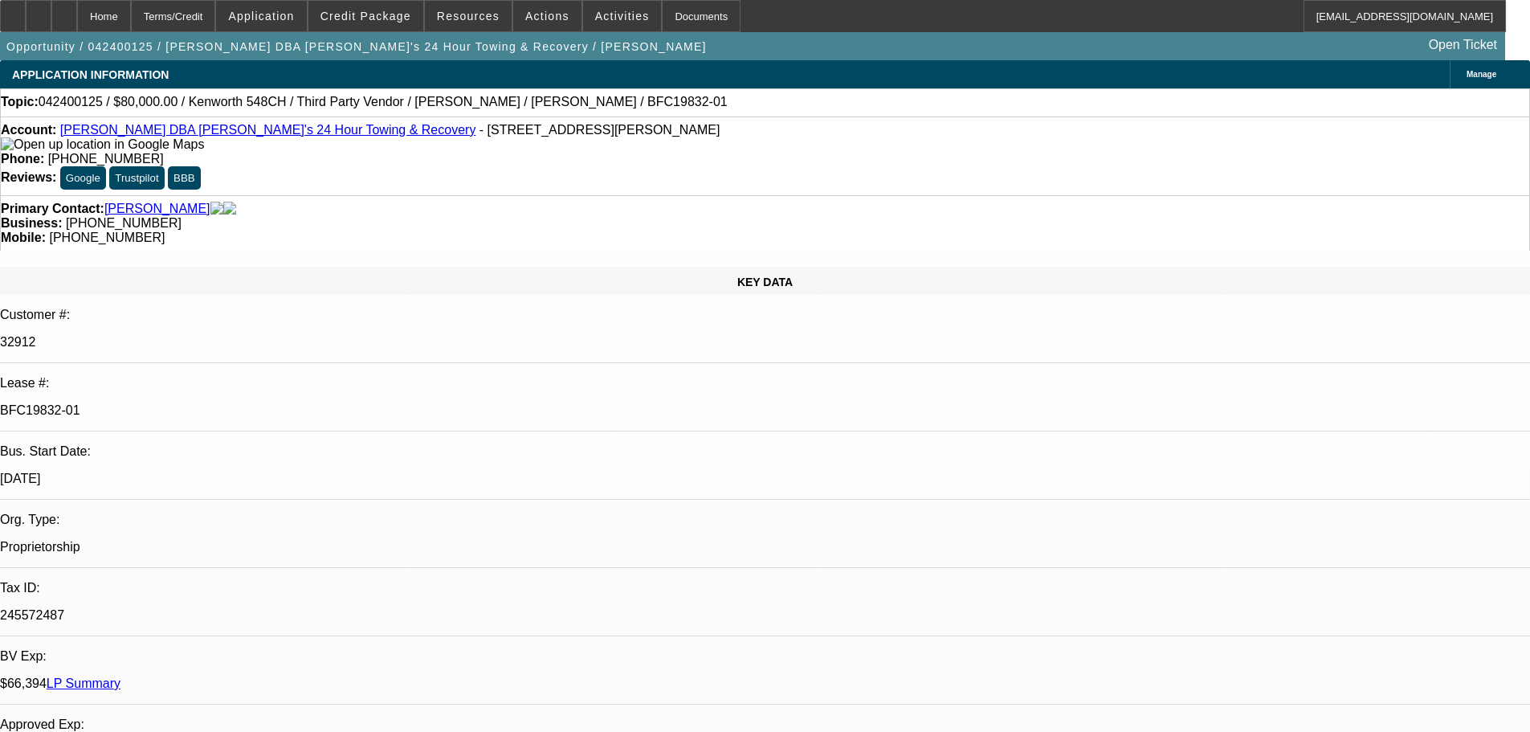
select select "1"
select select "2"
select select "6"
select select "1"
select select "2"
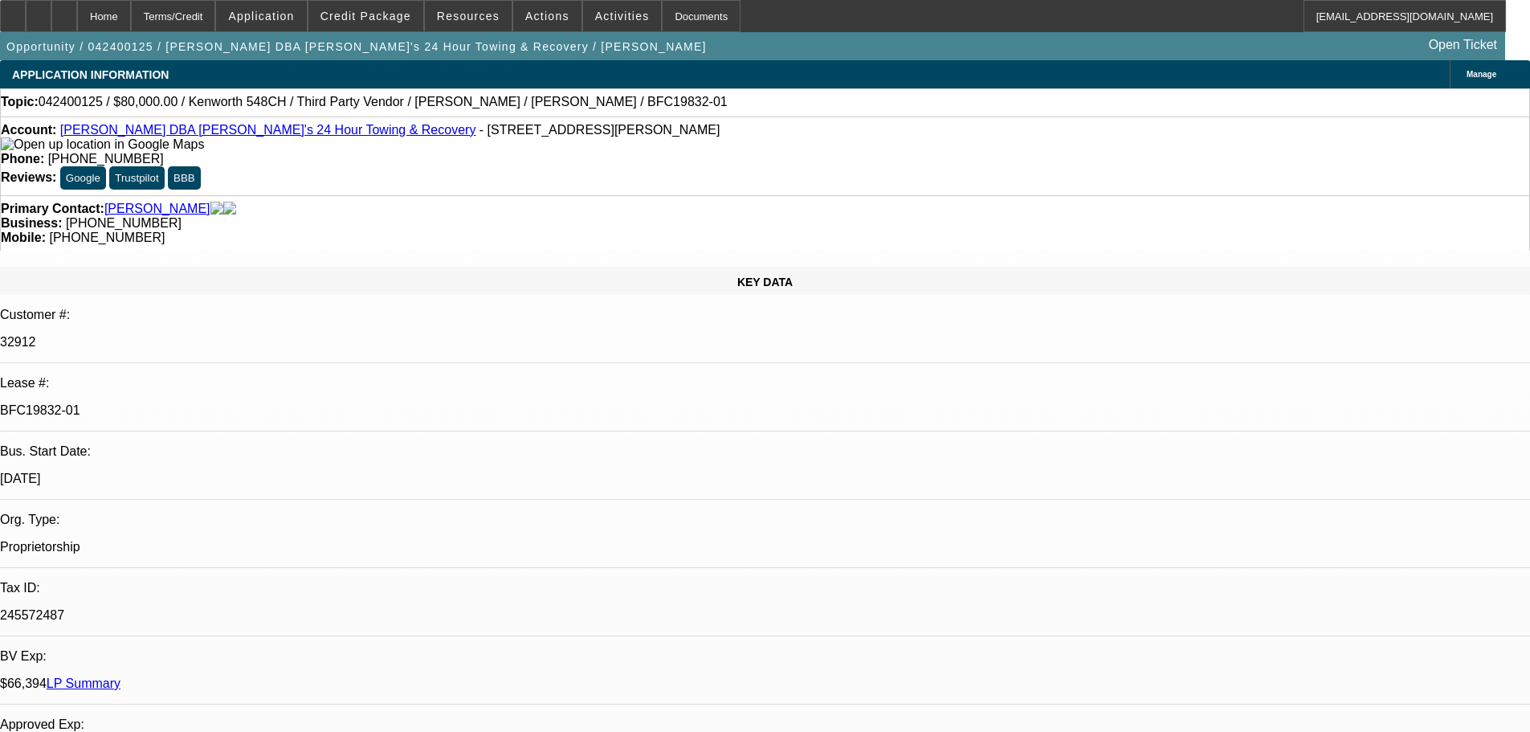
select select "6"
select select "1"
select select "2"
select select "6"
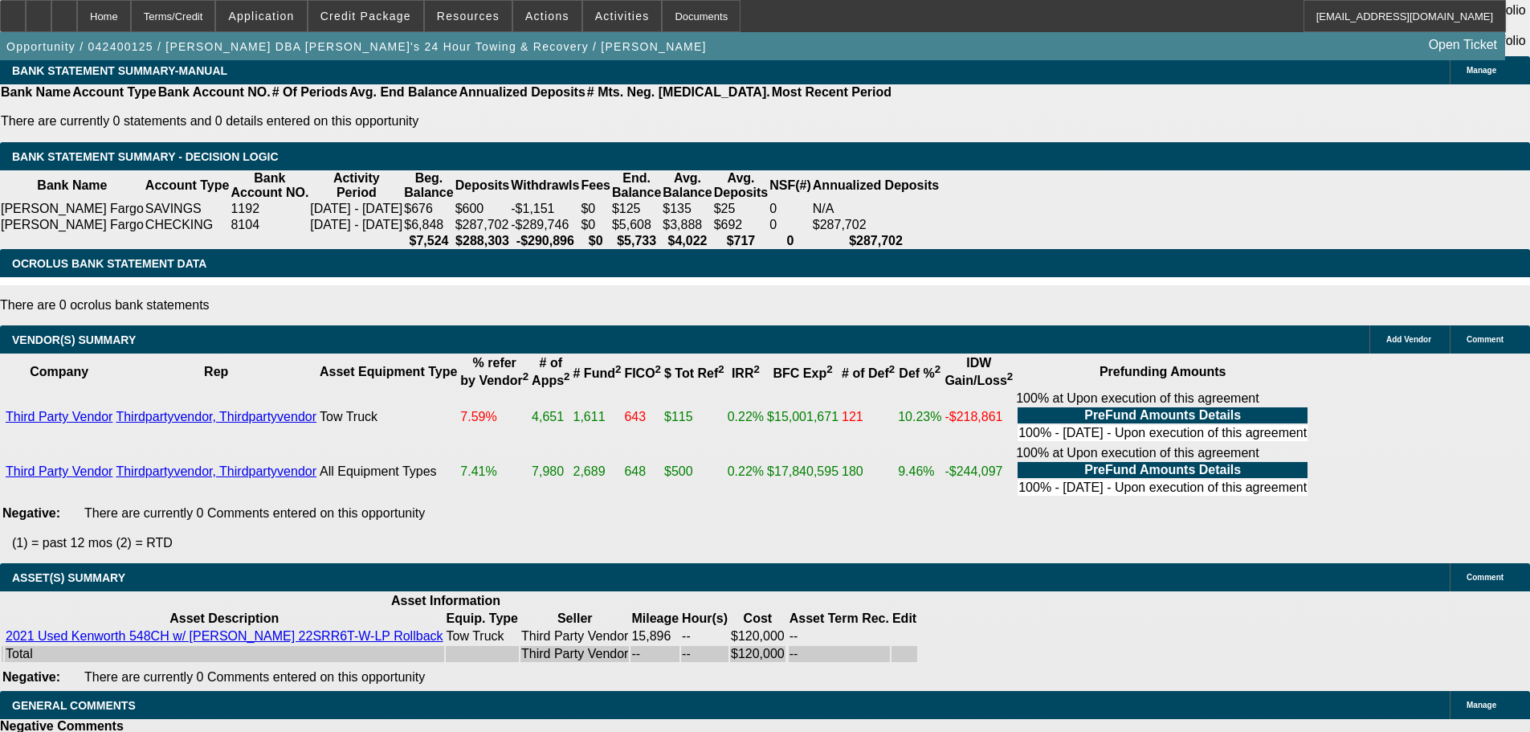
scroll to position [3132, 0]
